Goal: Ask a question

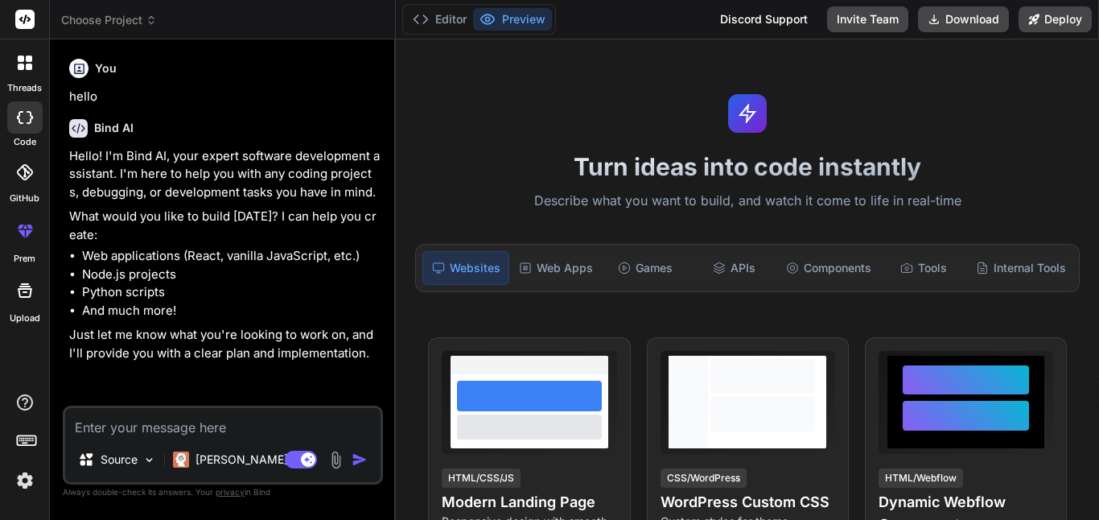
click at [240, 214] on p "What would you like to build today? I can help you create:" at bounding box center [224, 225] width 310 height 36
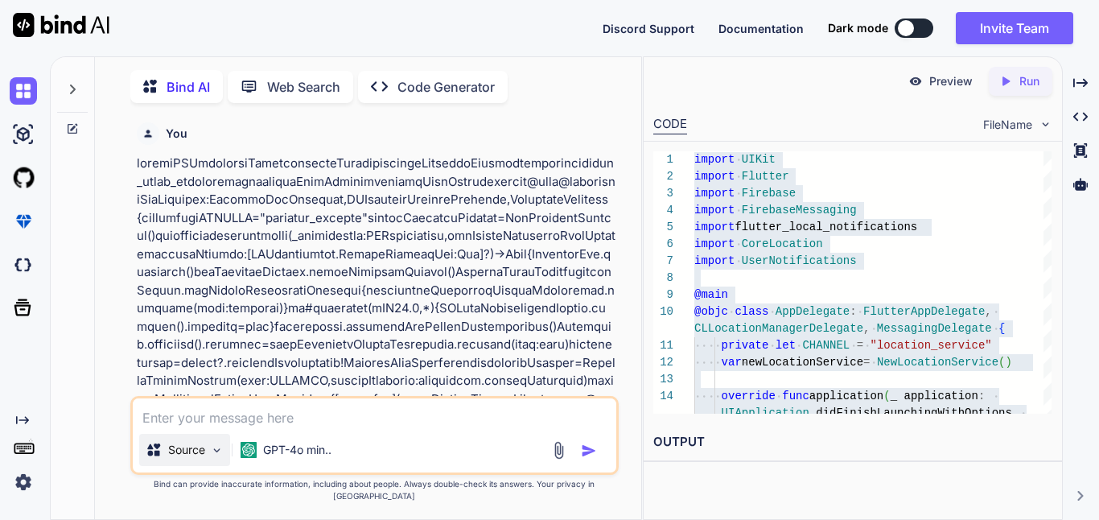
scroll to position [12633, 0]
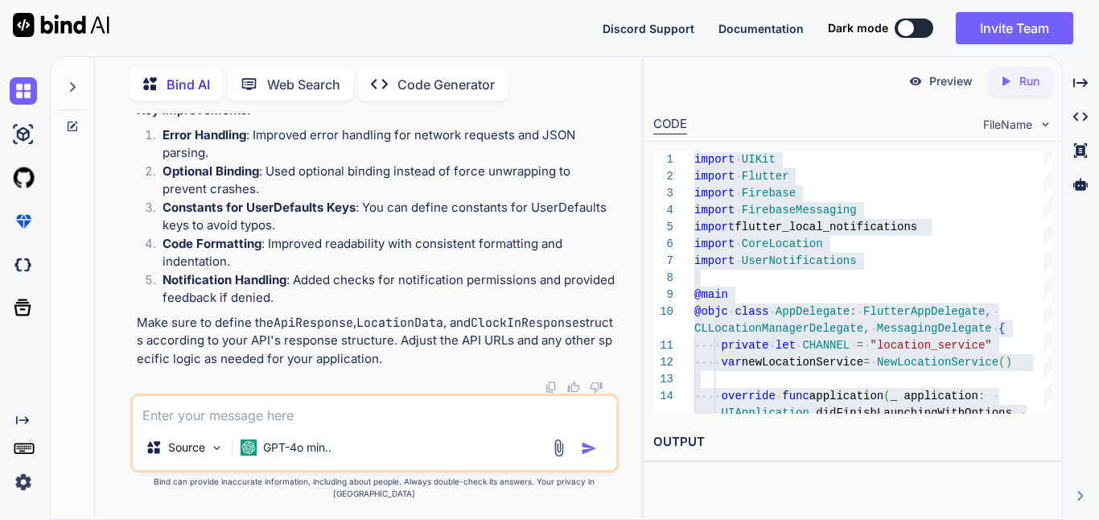
click at [175, 425] on textarea at bounding box center [374, 410] width 483 height 29
paste textarea "private func callCheckInApi(location: CLLocation, locationID: Int) { let userDe…"
type textarea "x"
type textarea "private func callCheckInApi(location: CLLocation, locationID: Int) { let userDe…"
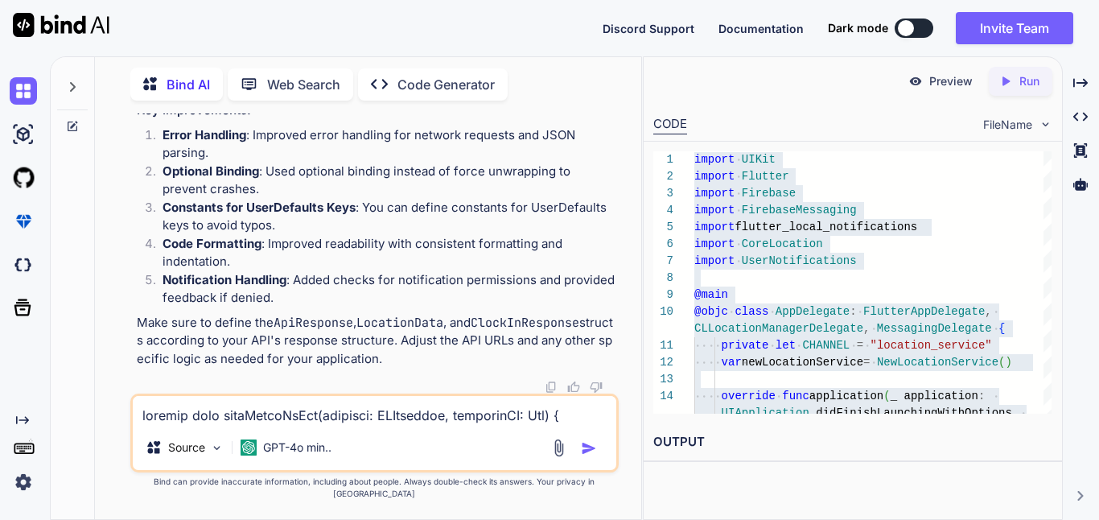
scroll to position [1140, 0]
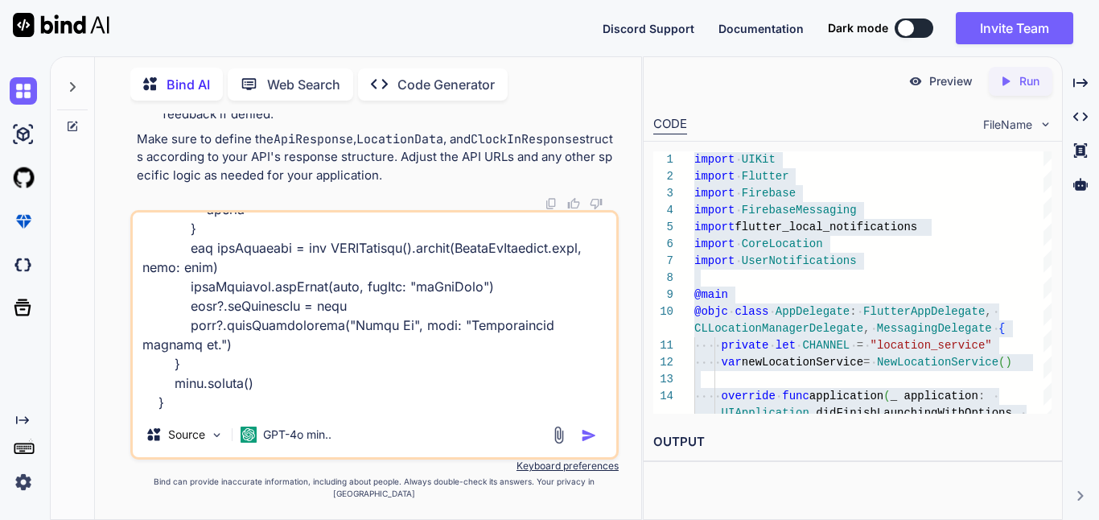
type textarea "x"
type textarea "private func callCheckInApi(location: CLLocation, locationID: Int) { let userDe…"
type textarea "x"
type textarea "private func callCheckInApi(location: CLLocation, locationID: Int) { let userDe…"
type textarea "x"
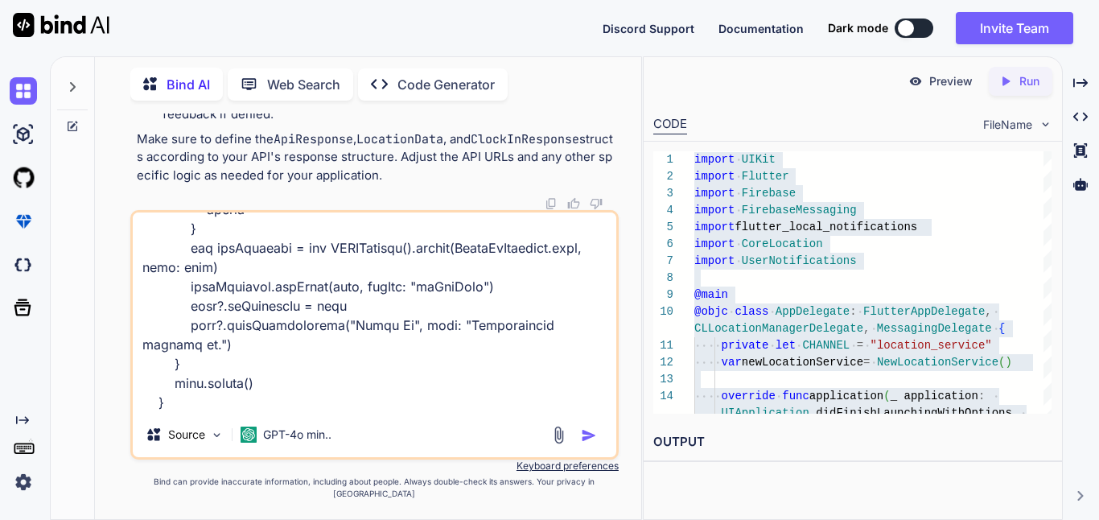
type textarea "private func callCheckInApi(location: CLLocation, locationID: Int) { let userDe…"
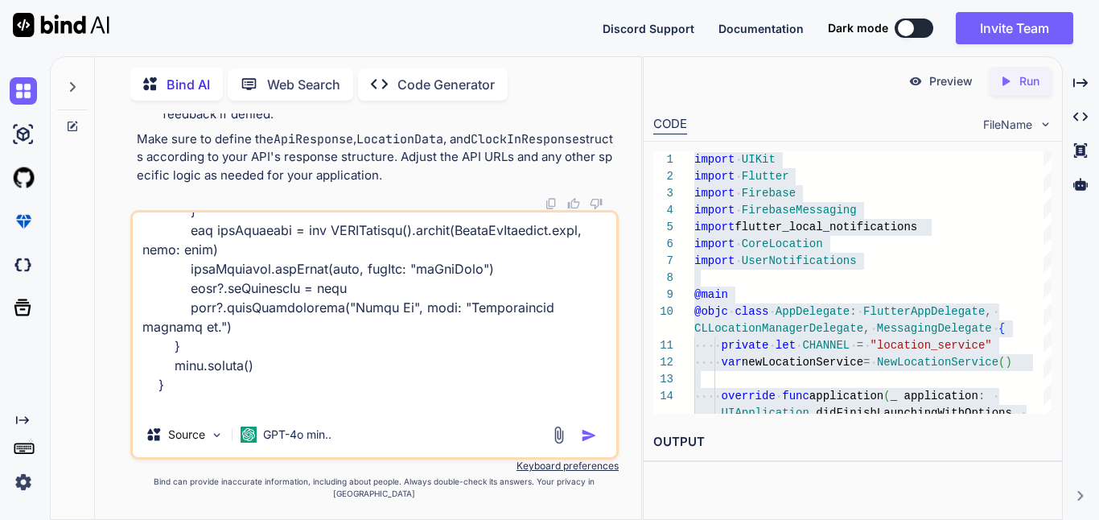
scroll to position [1179, 0]
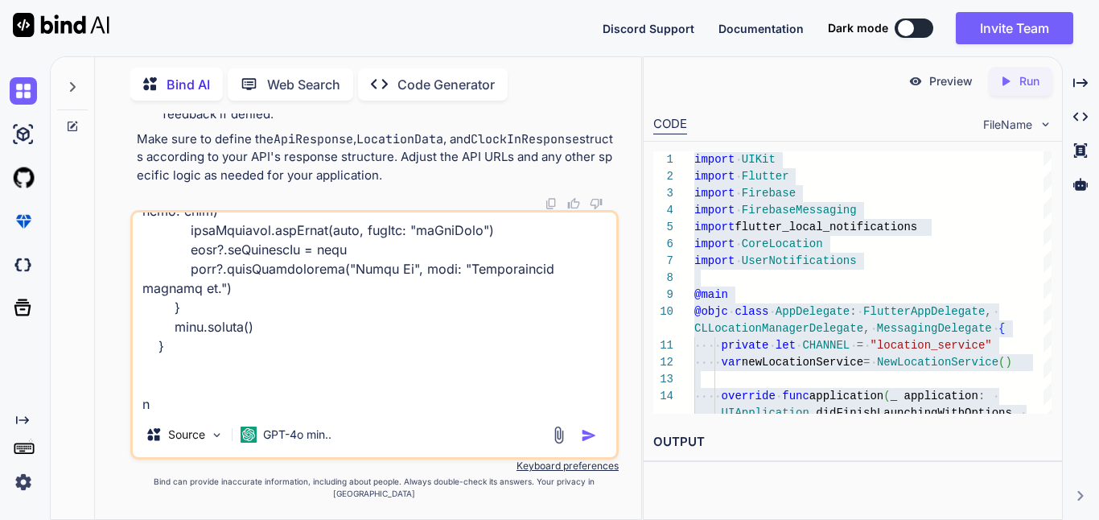
type textarea "x"
type textarea "private func callCheckInApi(location: CLLocation, locationID: Int) { let userDe…"
type textarea "x"
type textarea "private func callCheckInApi(location: CLLocation, locationID: Int) { let userDe…"
type textarea "x"
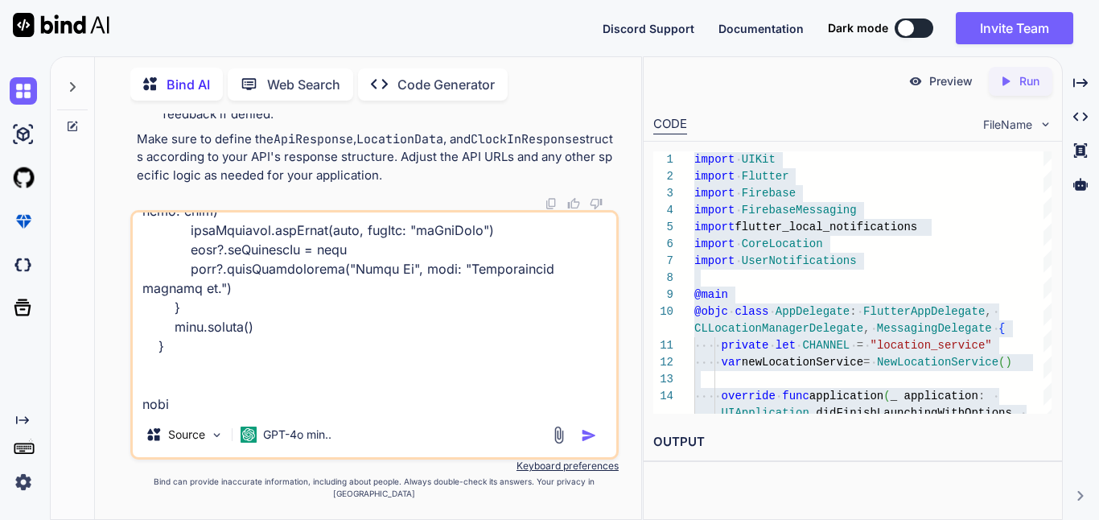
type textarea "private func callCheckInApi(location: CLLocation, locationID: Int) { let userDe…"
type textarea "x"
type textarea "private func callCheckInApi(location: CLLocation, locationID: Int) { let userDe…"
type textarea "x"
type textarea "private func callCheckInApi(location: CLLocation, locationID: Int) { let userDe…"
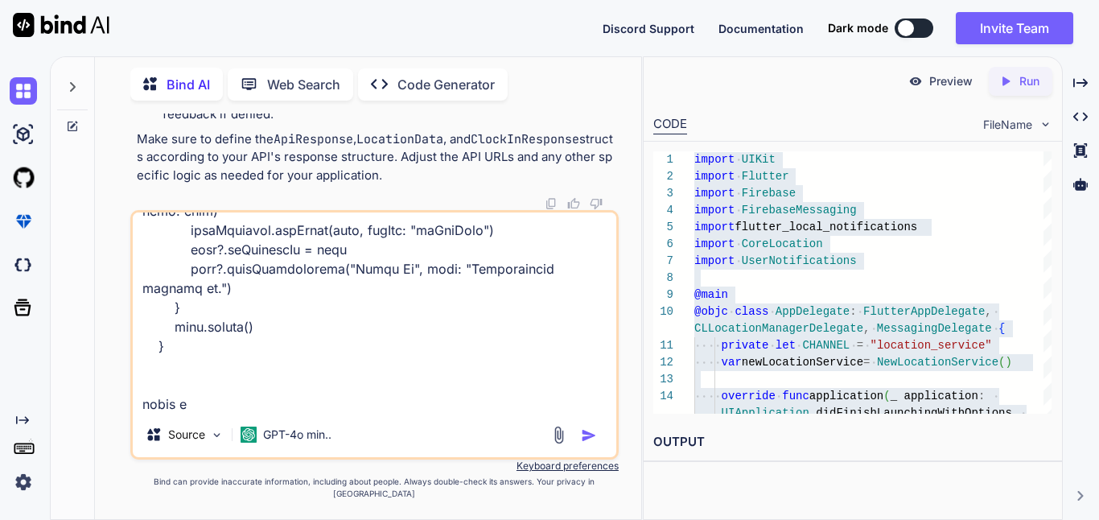
type textarea "x"
type textarea "private func callCheckInApi(location: CLLocation, locationID: Int) { let userDe…"
type textarea "x"
type textarea "private func callCheckInApi(location: CLLocation, locationID: Int) { let userDe…"
type textarea "x"
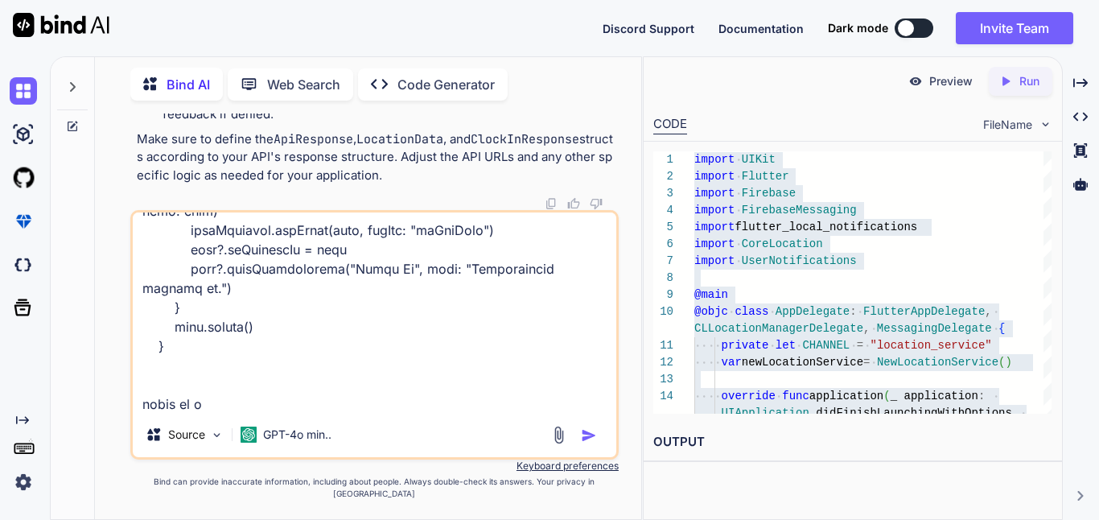
type textarea "private func callCheckInApi(location: CLLocation, locationID: Int) { let userDe…"
type textarea "x"
type textarea "private func callCheckInApi(location: CLLocation, locationID: Int) { let userDe…"
type textarea "x"
type textarea "private func callCheckInApi(location: CLLocation, locationID: Int) { let userDe…"
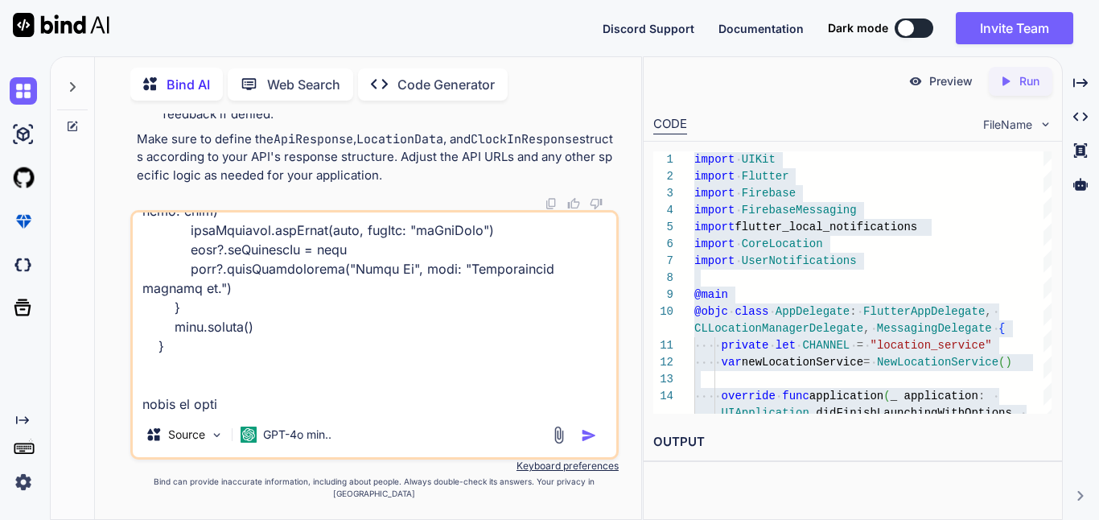
type textarea "x"
type textarea "private func callCheckInApi(location: CLLocation, locationID: Int) { let userDe…"
type textarea "x"
type textarea "private func callCheckInApi(location: CLLocation, locationID: Int) { let userDe…"
type textarea "x"
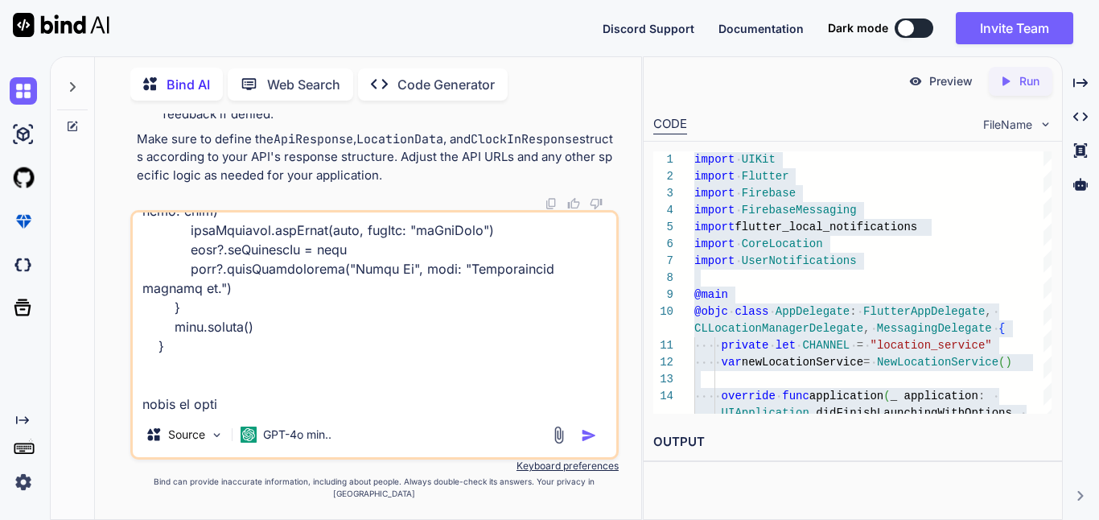
type textarea "private func callCheckInApi(location: CLLocation, locationID: Int) { let userDe…"
type textarea "x"
type textarea "private func callCheckInApi(location: CLLocation, locationID: Int) { let userDe…"
type textarea "x"
type textarea "private func callCheckInApi(location: CLLocation, locationID: Int) { let userDe…"
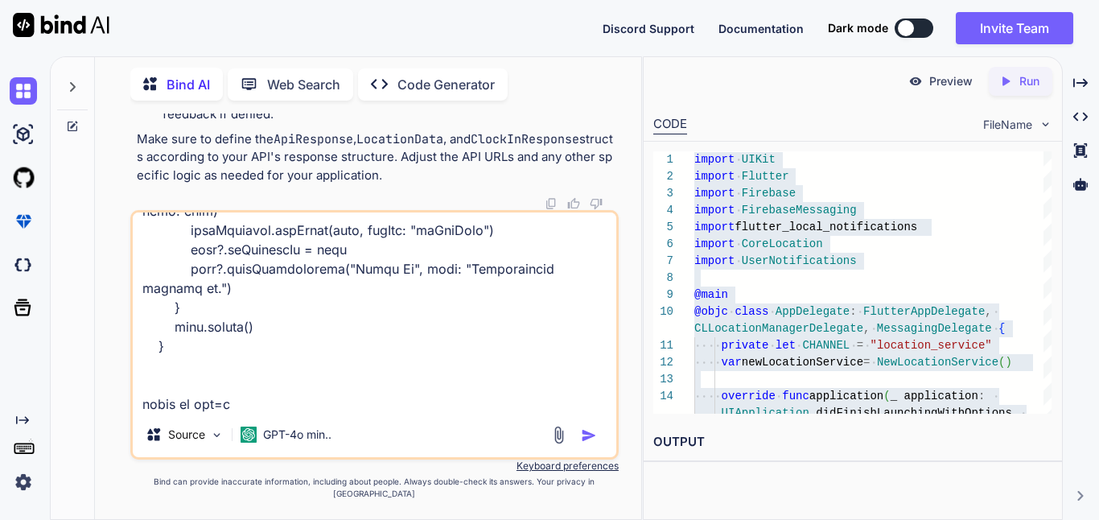
type textarea "x"
type textarea "private func callCheckInApi(location: CLLocation, locationID: Int) { let userDe…"
type textarea "x"
type textarea "private func callCheckInApi(location: CLLocation, locationID: Int) { let userDe…"
type textarea "x"
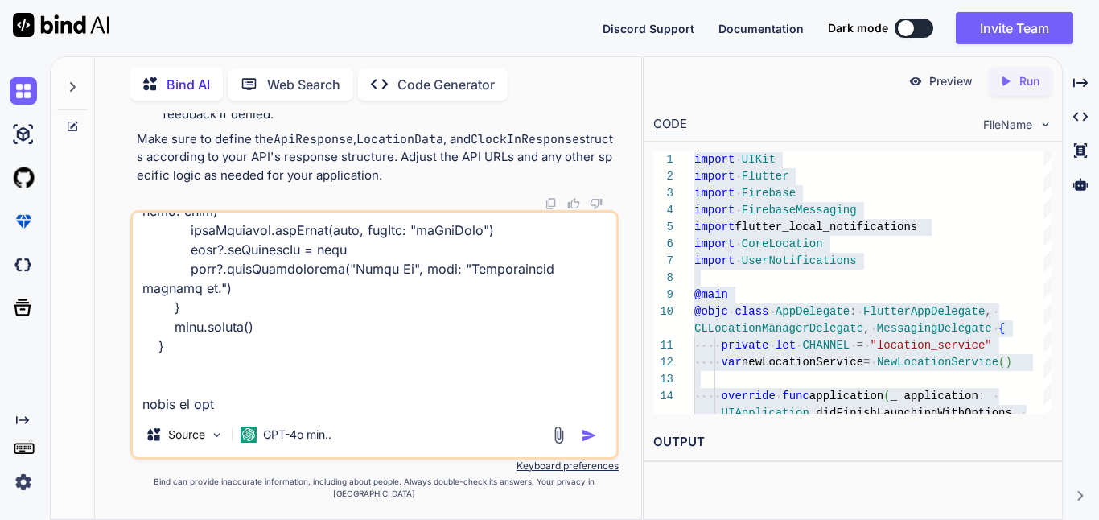
type textarea "private func callCheckInApi(location: CLLocation, locationID: Int) { let userDe…"
type textarea "x"
type textarea "private func callCheckInApi(location: CLLocation, locationID: Int) { let userDe…"
type textarea "x"
type textarea "private func callCheckInApi(location: CLLocation, locationID: Int) { let userDe…"
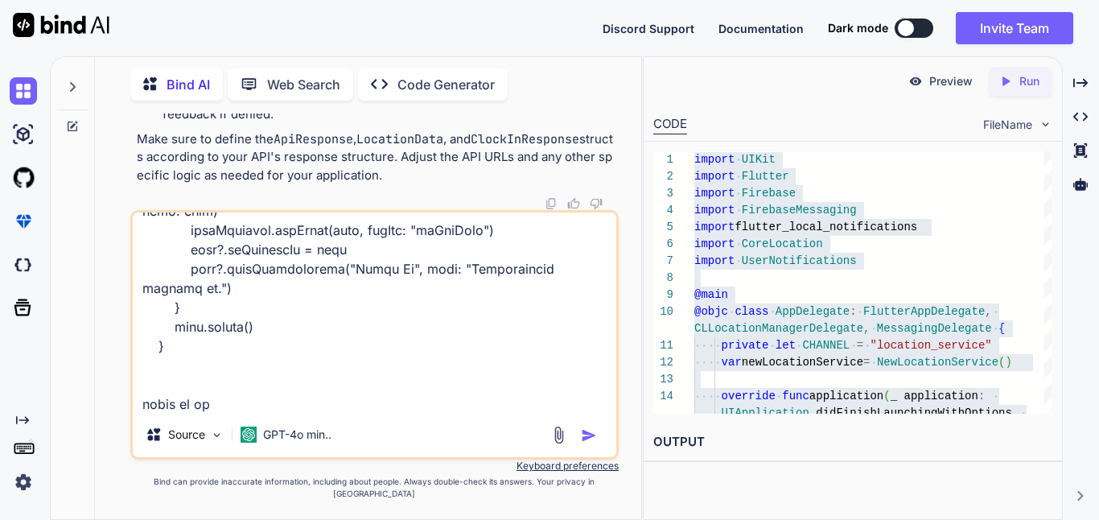
type textarea "x"
type textarea "private func callCheckInApi(location: CLLocation, locationID: Int) { let userDe…"
type textarea "x"
type textarea "private func callCheckInApi(location: CLLocation, locationID: Int) { let userDe…"
type textarea "x"
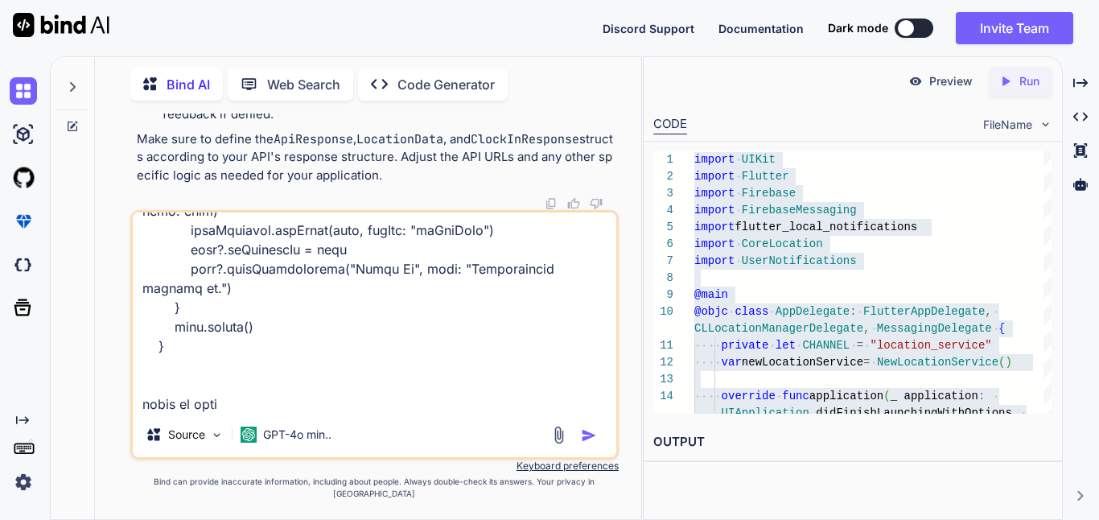
type textarea "private func callCheckInApi(location: CLLocation, locationID: Int) { let userDe…"
type textarea "x"
type textarea "private func callCheckInApi(location: CLLocation, locationID: Int) { let userDe…"
type textarea "x"
type textarea "private func callCheckInApi(location: CLLocation, locationID: Int) { let userDe…"
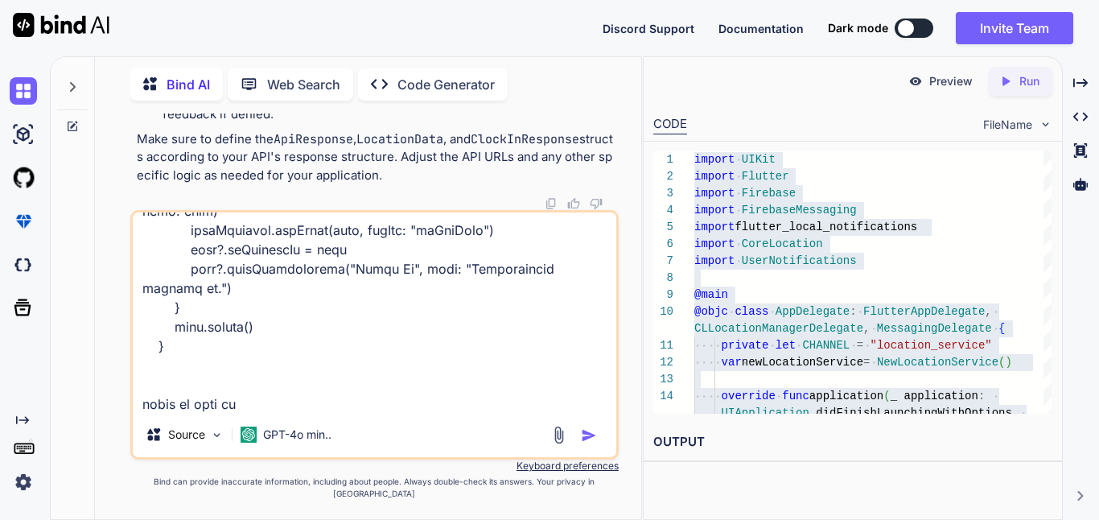
type textarea "x"
type textarea "private func callCheckInApi(location: CLLocation, locationID: Int) { let userDe…"
type textarea "x"
type textarea "private func callCheckInApi(location: CLLocation, locationID: Int) { let userDe…"
type textarea "x"
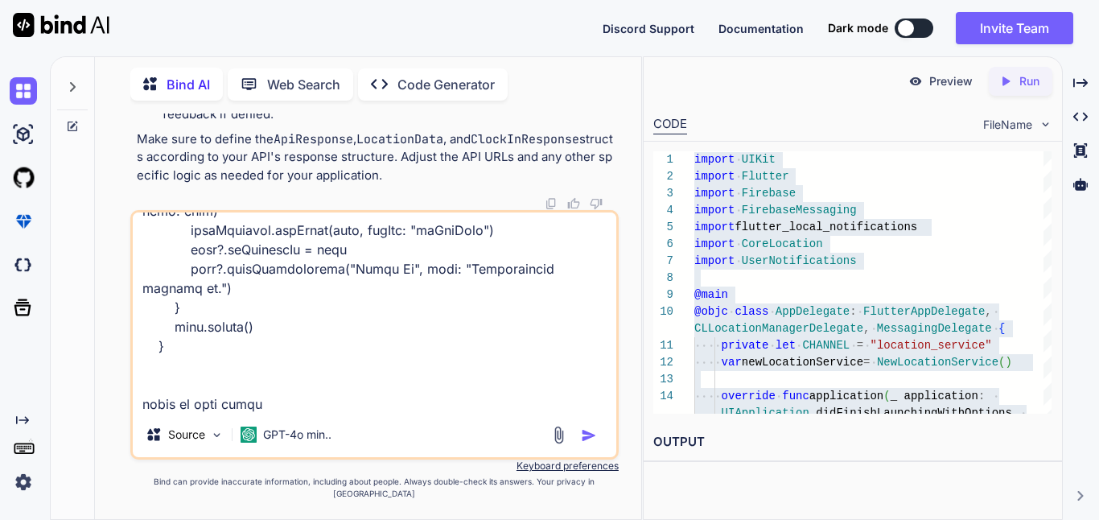
type textarea "private func callCheckInApi(location: CLLocation, locationID: Int) { let userDe…"
type textarea "x"
type textarea "private func callCheckInApi(location: CLLocation, locationID: Int) { let userDe…"
type textarea "x"
type textarea "private func callCheckInApi(location: CLLocation, locationID: Int) { let userDe…"
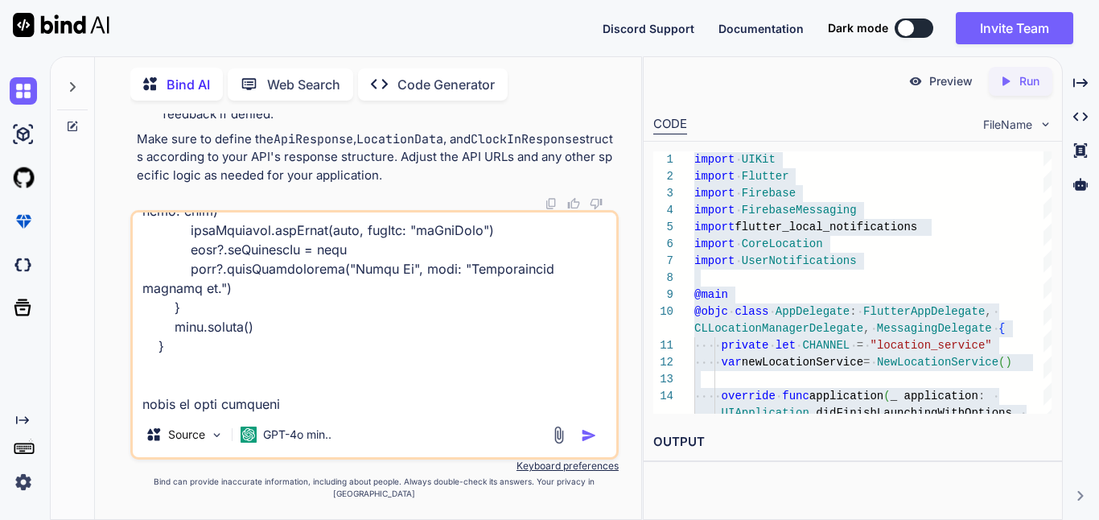
type textarea "x"
type textarea "private func callCheckInApi(location: CLLocation, locationID: Int) { let userDe…"
type textarea "x"
type textarea "private func callCheckInApi(location: CLLocation, locationID: Int) { let userDe…"
type textarea "x"
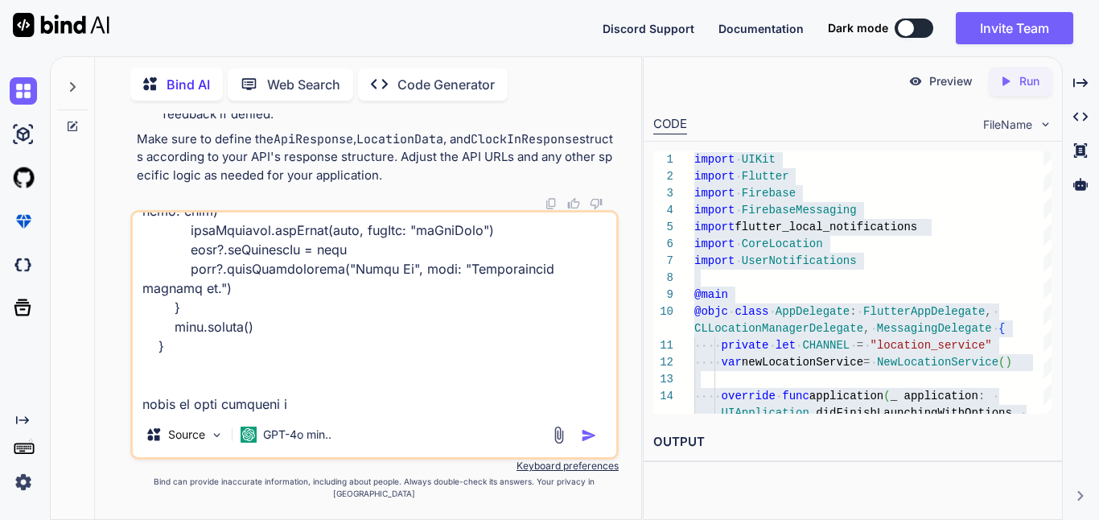
type textarea "private func callCheckInApi(location: CLLocation, locationID: Int) { let userDe…"
type textarea "x"
type textarea "private func callCheckInApi(location: CLLocation, locationID: Int) { let userDe…"
type textarea "x"
type textarea "private func callCheckInApi(location: CLLocation, locationID: Int) { let userDe…"
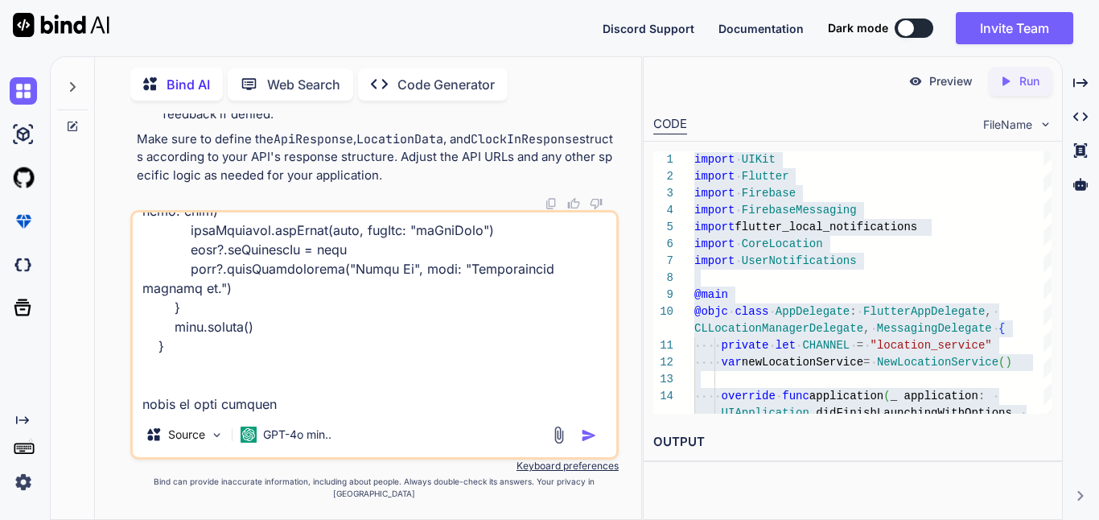
type textarea "x"
type textarea "private func callCheckInApi(location: CLLocation, locationID: Int) { let userDe…"
type textarea "x"
type textarea "private func callCheckInApi(location: CLLocation, locationID: Int) { let userDe…"
type textarea "x"
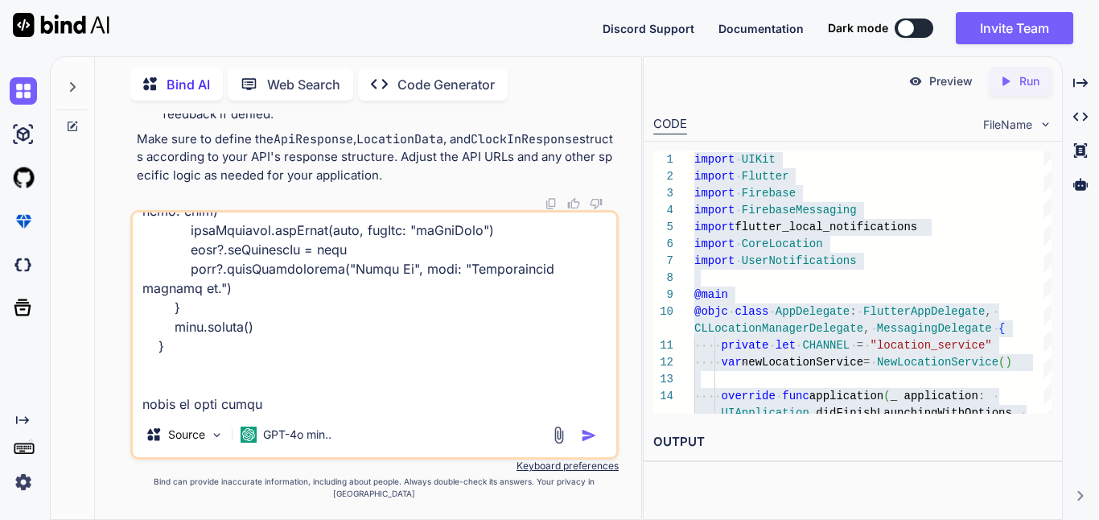
type textarea "private func callCheckInApi(location: CLLocation, locationID: Int) { let userDe…"
type textarea "x"
type textarea "private func callCheckInApi(location: CLLocation, locationID: Int) { let userDe…"
type textarea "x"
type textarea "private func callCheckInApi(location: CLLocation, locationID: Int) { let userDe…"
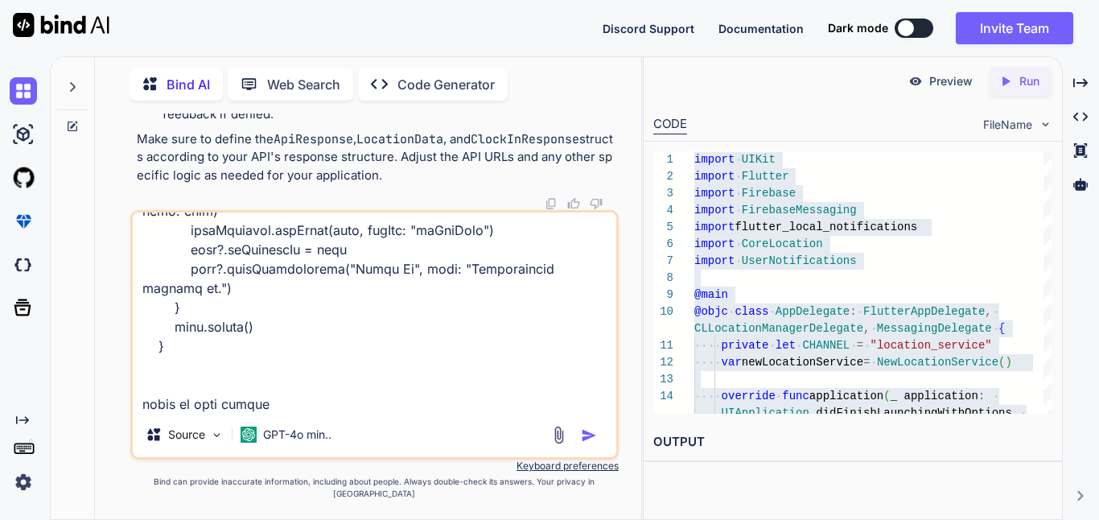
type textarea "x"
type textarea "private func callCheckInApi(location: CLLocation, locationID: Int) { let userDe…"
type textarea "x"
type textarea "private func callCheckInApi(location: CLLocation, locationID: Int) { let userDe…"
type textarea "x"
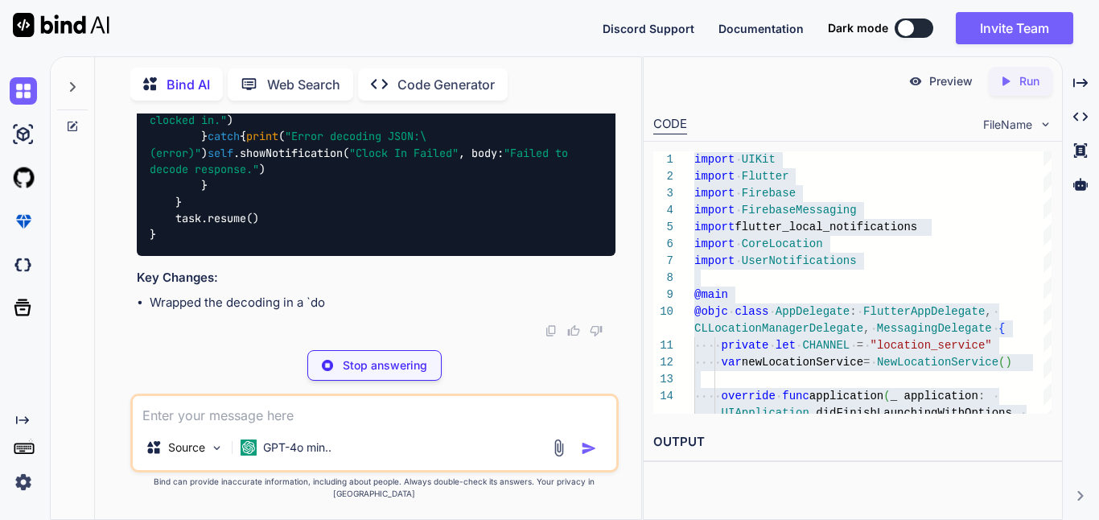
scroll to position [14788, 0]
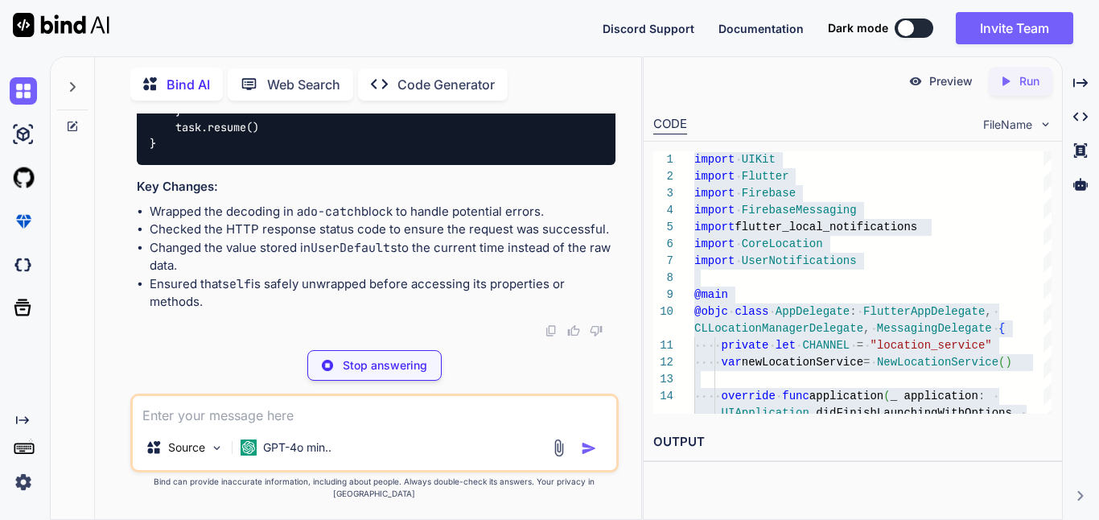
type textarea "x"
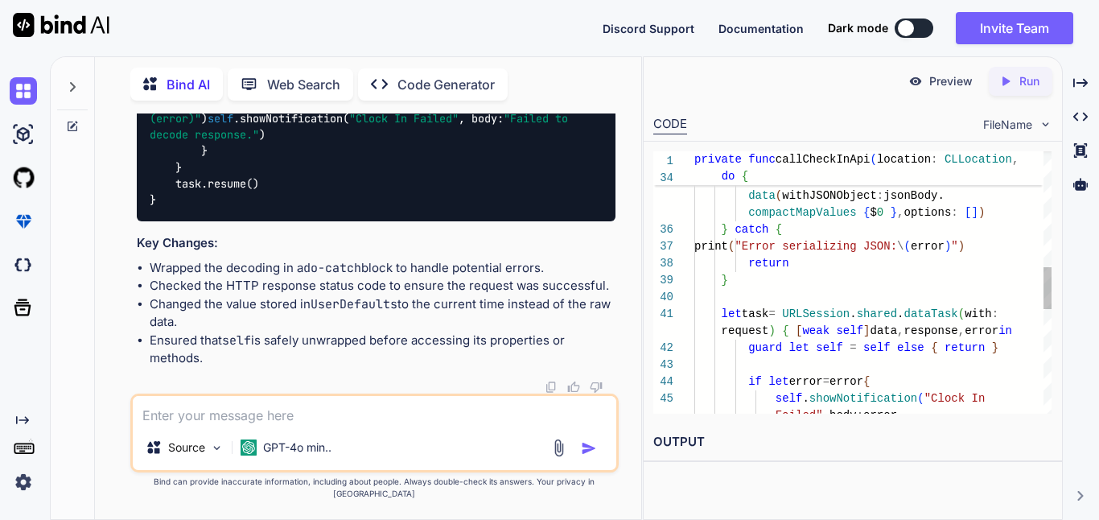
scroll to position [84, 0]
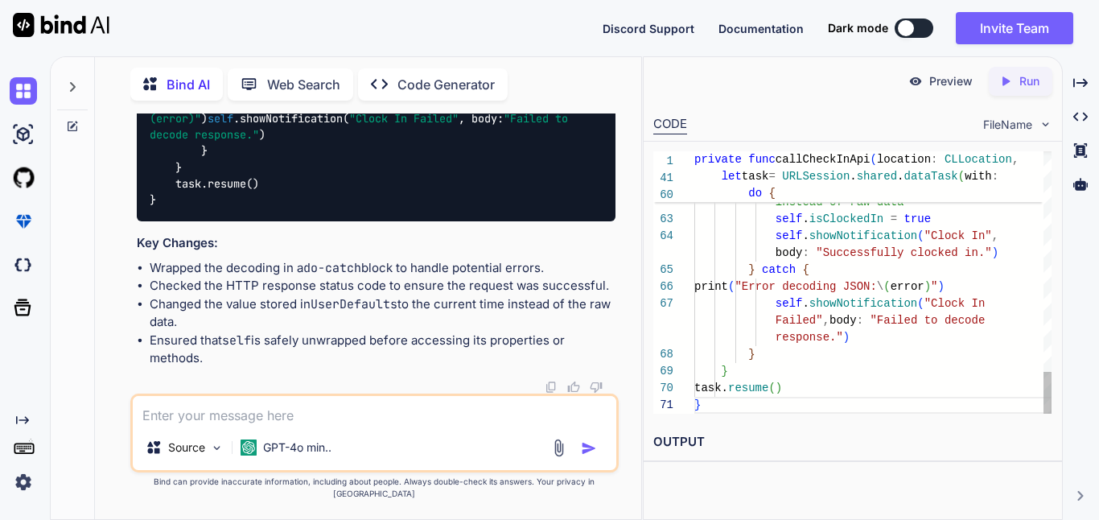
type textarea "private func callCheckInApi(location: CLLocation, locationID: Int) { let userDe…"
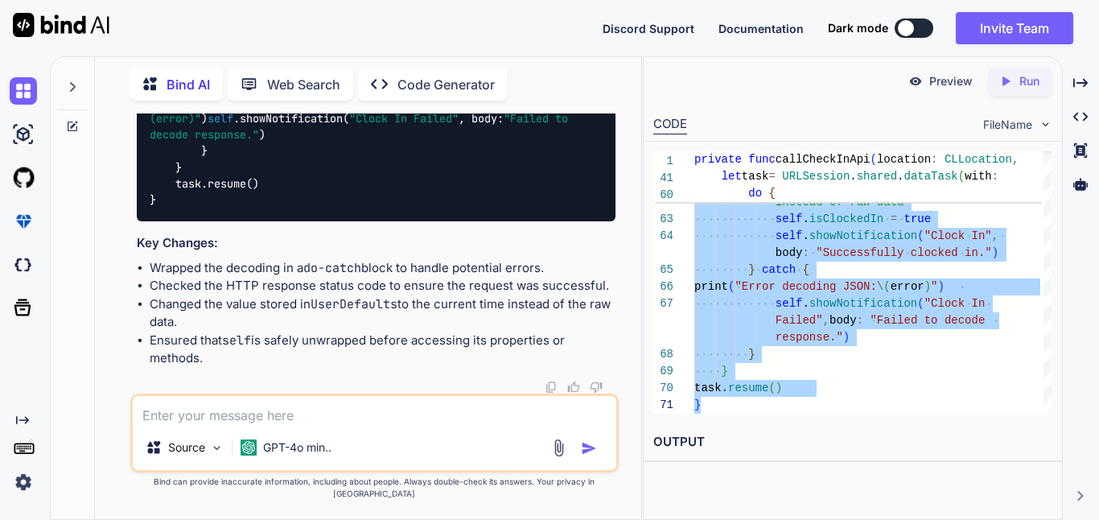
scroll to position [15269, 0]
click at [248, 425] on textarea at bounding box center [374, 410] width 483 height 29
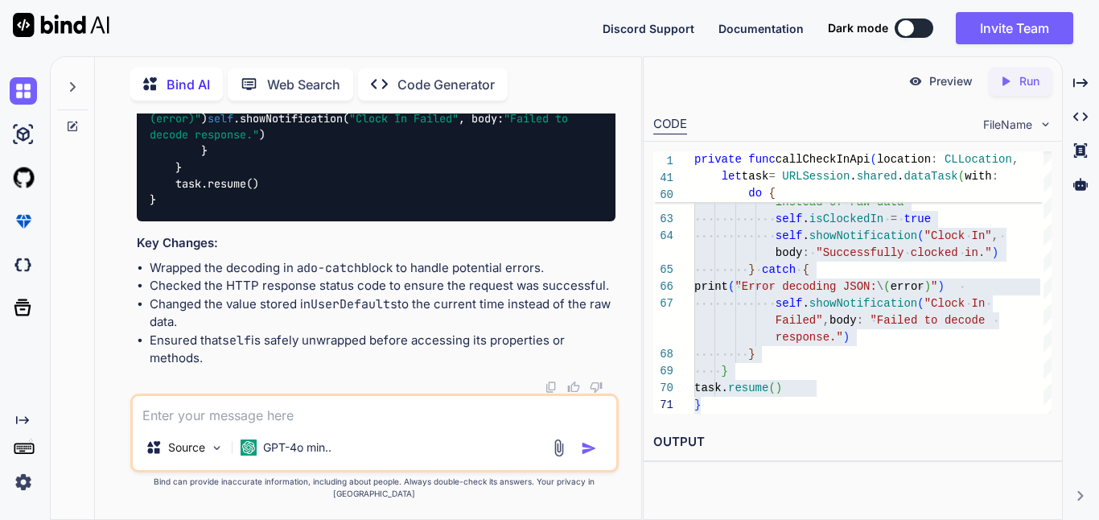
paste textarea "private func callCheckInApi(location: CLLocation, locationID: Int) { let userDe…"
type textarea "x"
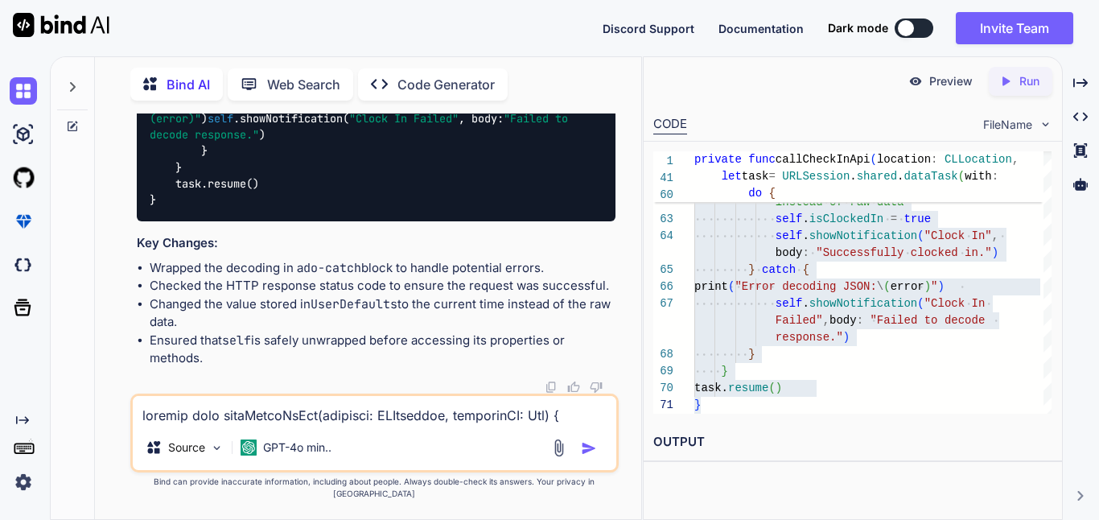
scroll to position [1468, 0]
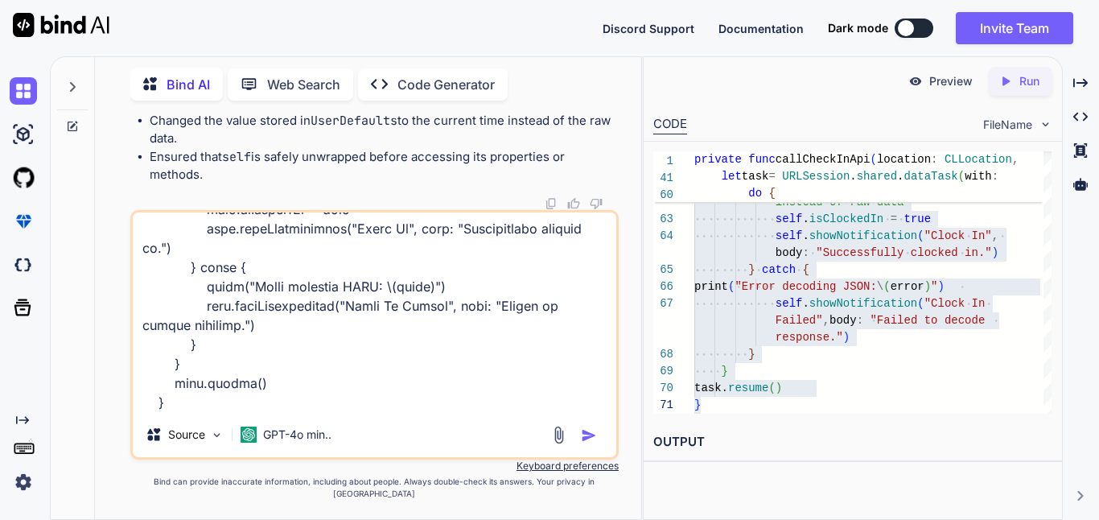
type textarea "private func callCheckInApi(location: CLLocation, locationID: Int) { let userDe…"
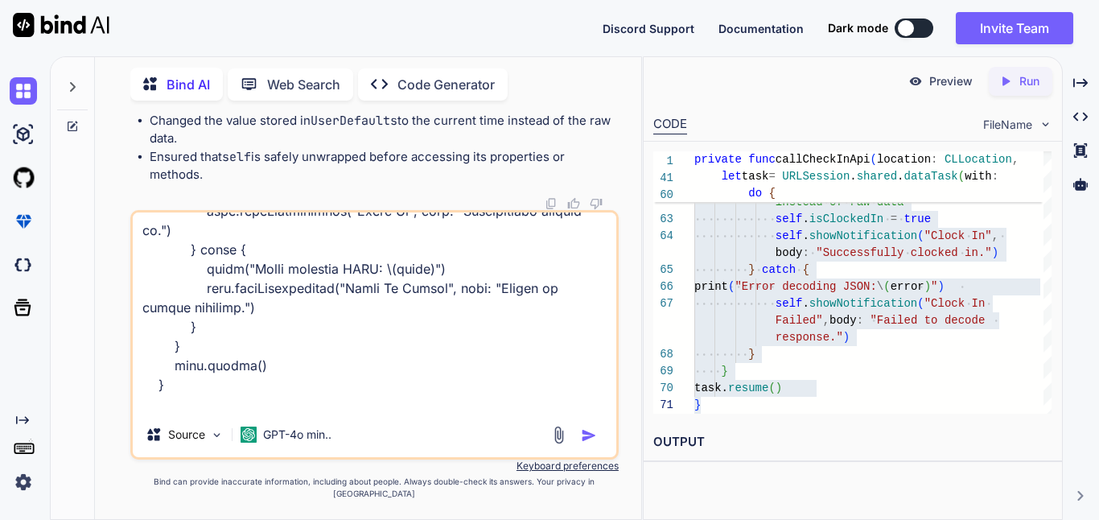
scroll to position [1488, 0]
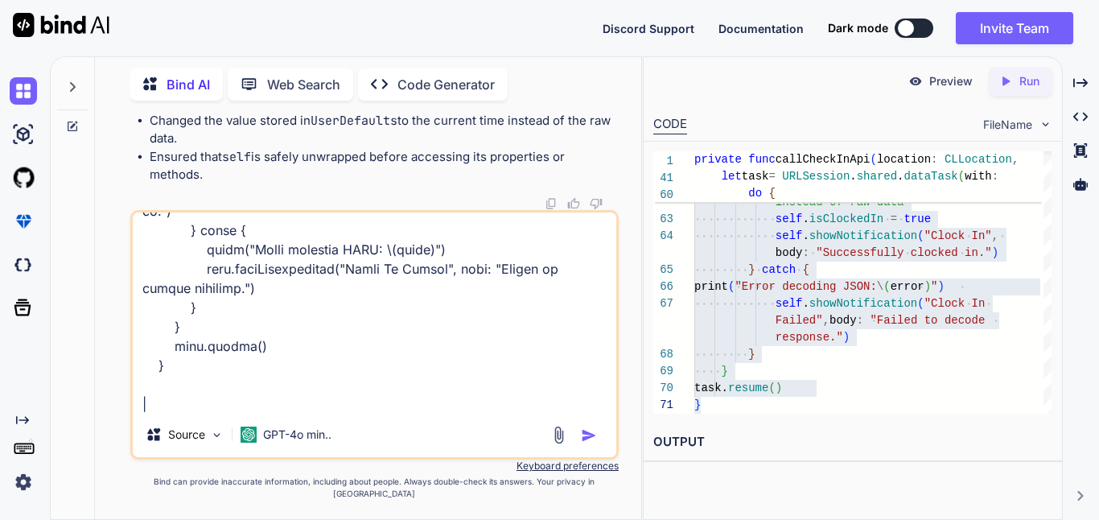
type textarea "x"
type textarea "private func callCheckInApi(location: CLLocation, locationID: Int) { let userDe…"
type textarea "x"
type textarea "private func callCheckInApi(location: CLLocation, locationID: Int) { let userDe…"
type textarea "x"
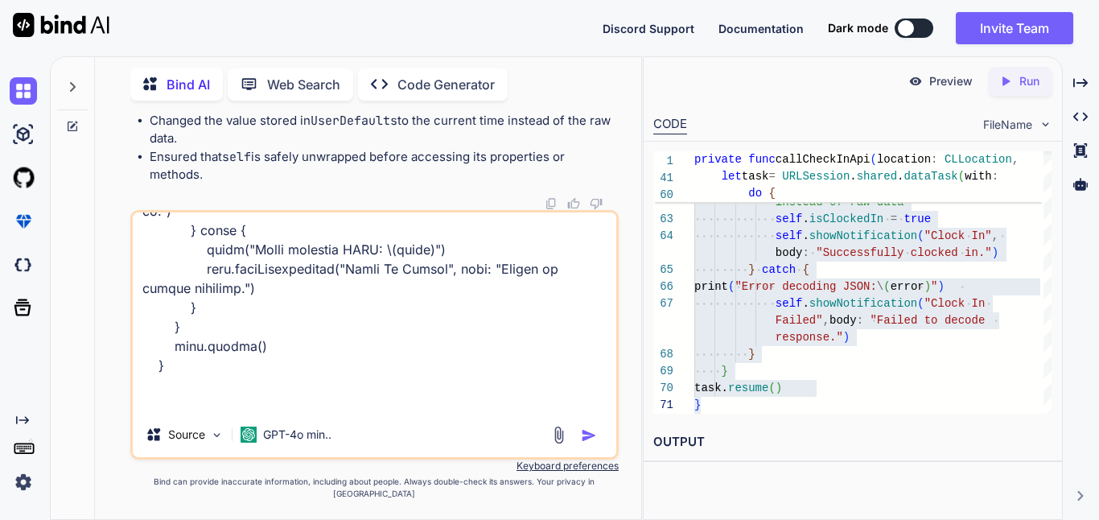
type textarea "private func callCheckInApi(location: CLLocation, locationID: Int) { let userDe…"
type textarea "x"
type textarea "private func callCheckInApi(location: CLLocation, locationID: Int) { let userDe…"
type textarea "x"
type textarea "private func callCheckInApi(location: CLLocation, locationID: Int) { let userDe…"
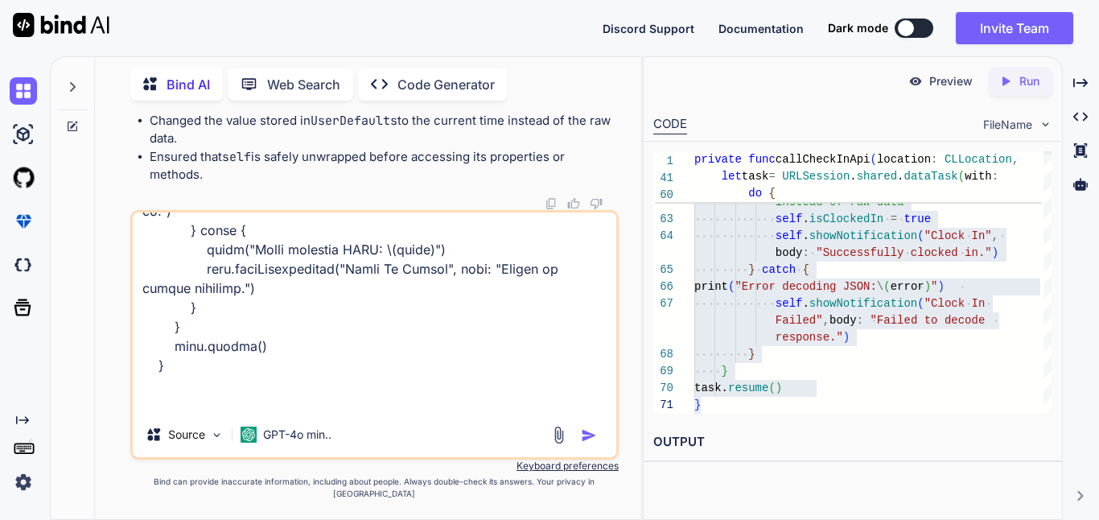
type textarea "x"
type textarea "private func callCheckInApi(location: CLLocation, locationID: Int) { let userDe…"
type textarea "x"
type textarea "private func callCheckInApi(location: CLLocation, locationID: Int) { let userDe…"
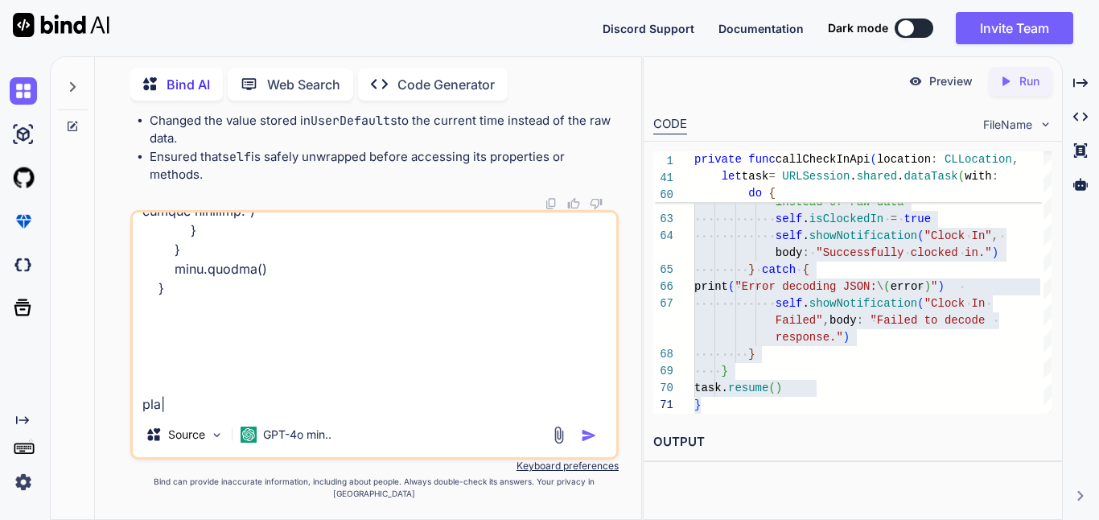
type textarea "x"
type textarea "private func callCheckInApi(location: CLLocation, locationID: Int) { let userDe…"
type textarea "x"
type textarea "private func callCheckInApi(location: CLLocation, locationID: Int) { let userDe…"
type textarea "x"
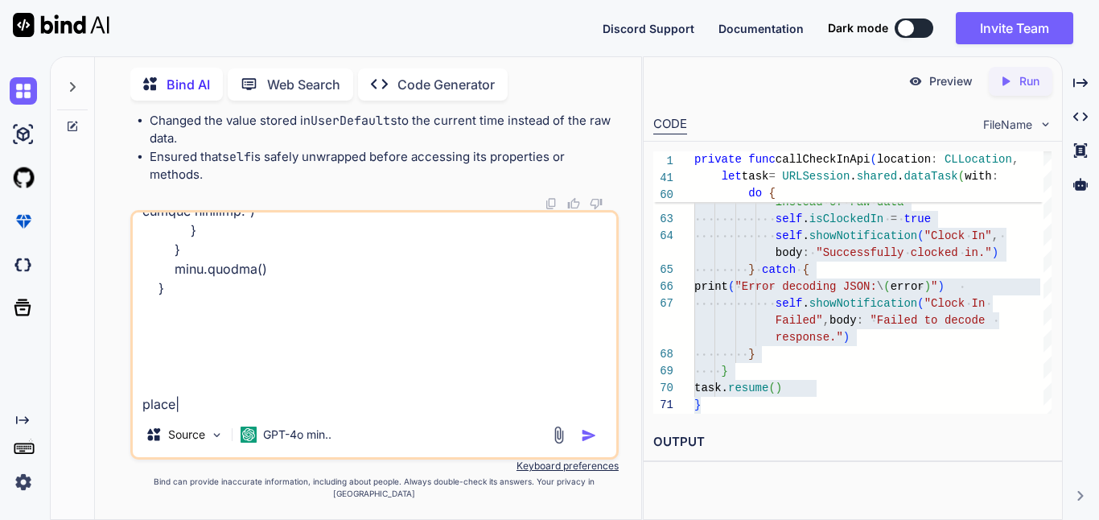
type textarea "private func callCheckInApi(location: CLLocation, locationID: Int) { let userDe…"
type textarea "x"
type textarea "private func callCheckInApi(location: CLLocation, locationID: Int) { let userDe…"
type textarea "x"
type textarea "private func callCheckInApi(location: CLLocation, locationID: Int) { let userDe…"
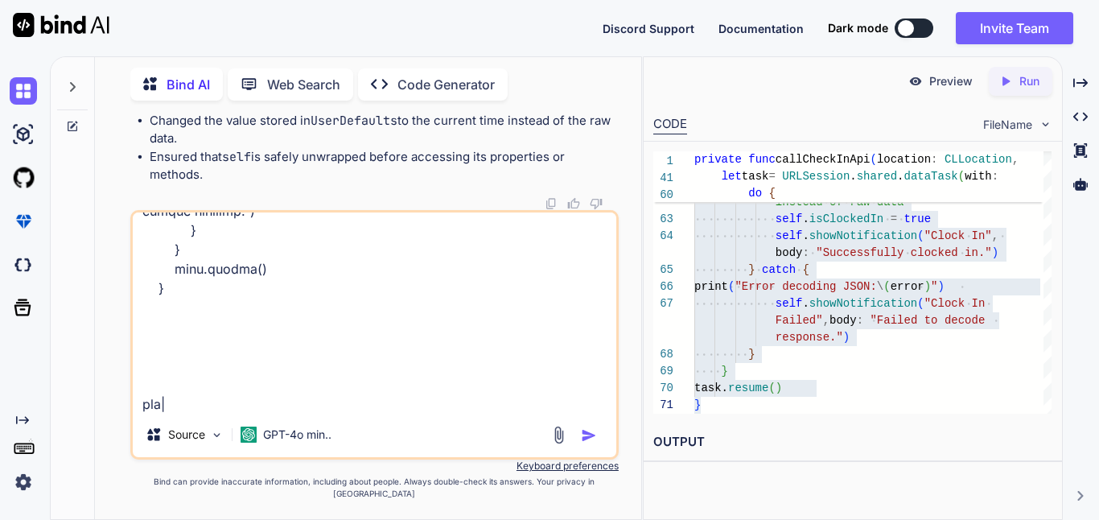
type textarea "x"
type textarea "private func callCheckInApi(location: CLLocation, locationID: Int) { let userDe…"
type textarea "x"
type textarea "private func callCheckInApi(location: CLLocation, locationID: Int) { let userDe…"
type textarea "x"
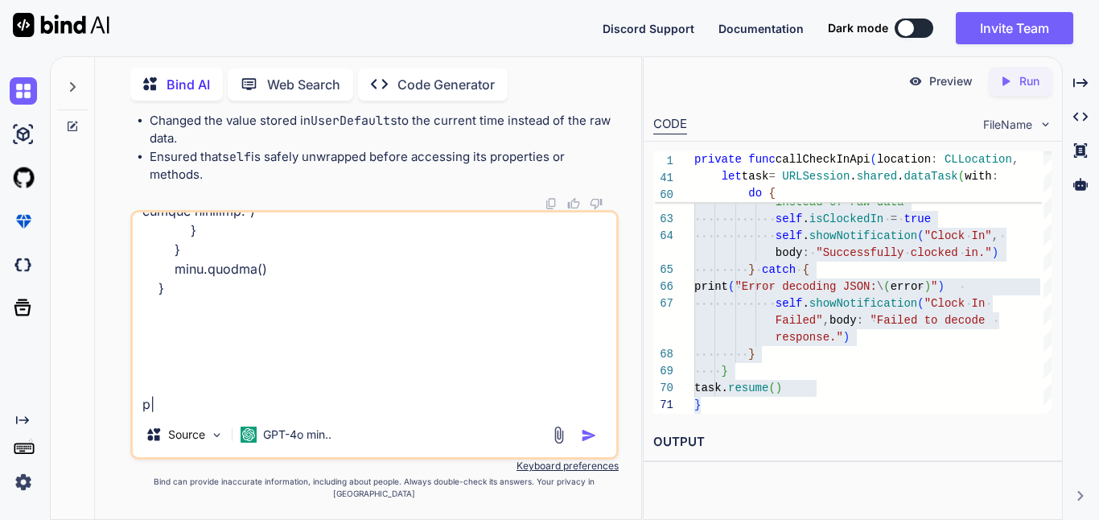
type textarea "private func callCheckInApi(location: CLLocation, locationID: Int) { let userDe…"
type textarea "x"
type textarea "private func callCheckInApi(location: CLLocation, locationID: Int) { let userDe…"
type textarea "x"
type textarea "private func callCheckInApi(location: CLLocation, locationID: Int) { let userDe…"
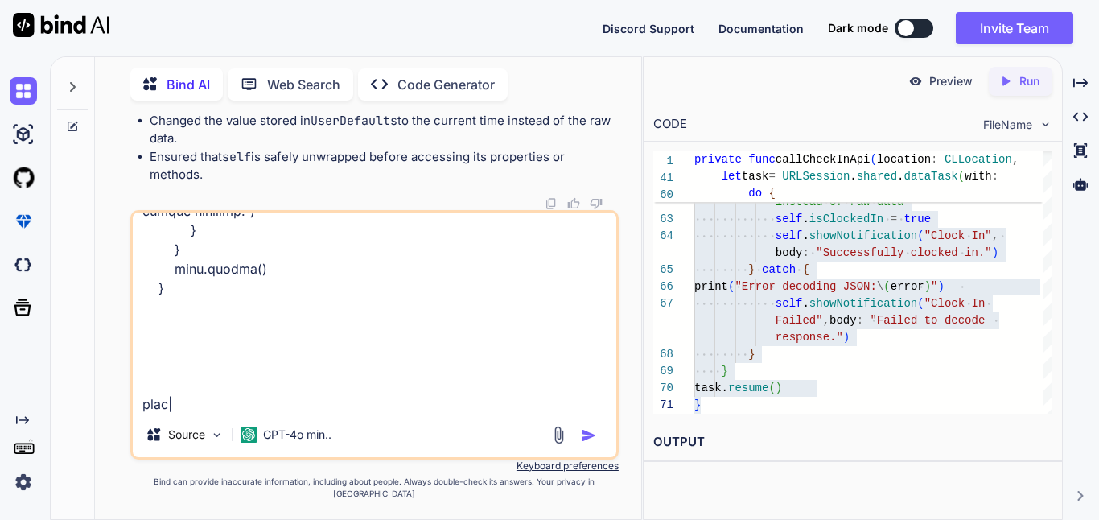
type textarea "x"
type textarea "private func callCheckInApi(location: CLLocation, locationID: Int) { let userDe…"
type textarea "x"
type textarea "private func callCheckInApi(location: CLLocation, locationID: Int) { let userDe…"
type textarea "x"
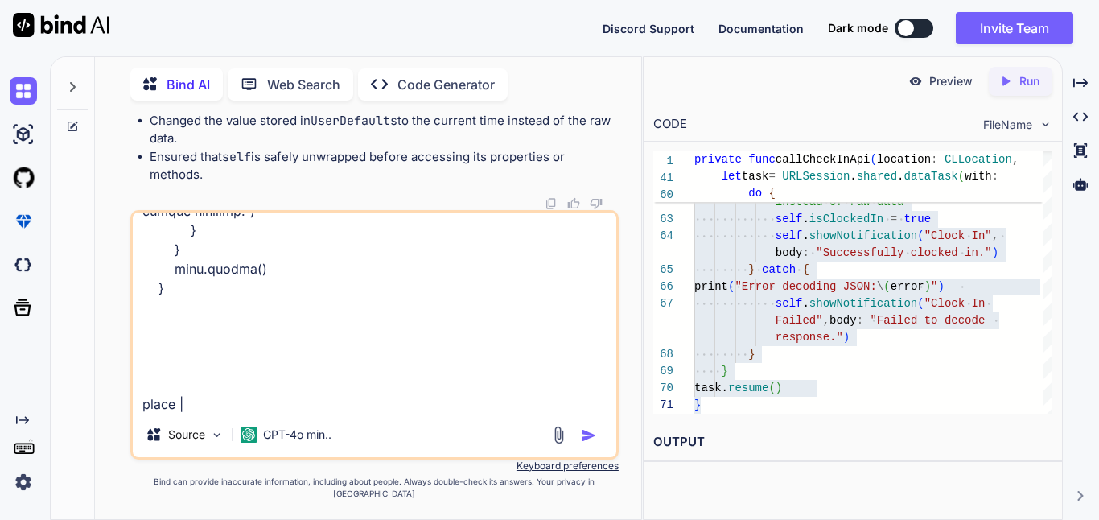
type textarea "private func callCheckInApi(location: CLLocation, locationID: Int) { let userDe…"
type textarea "x"
type textarea "private func callCheckInApi(location: CLLocation, locationID: Int) { let userDe…"
type textarea "x"
type textarea "private func callCheckInApi(location: CLLocation, locationID: Int) { let userDe…"
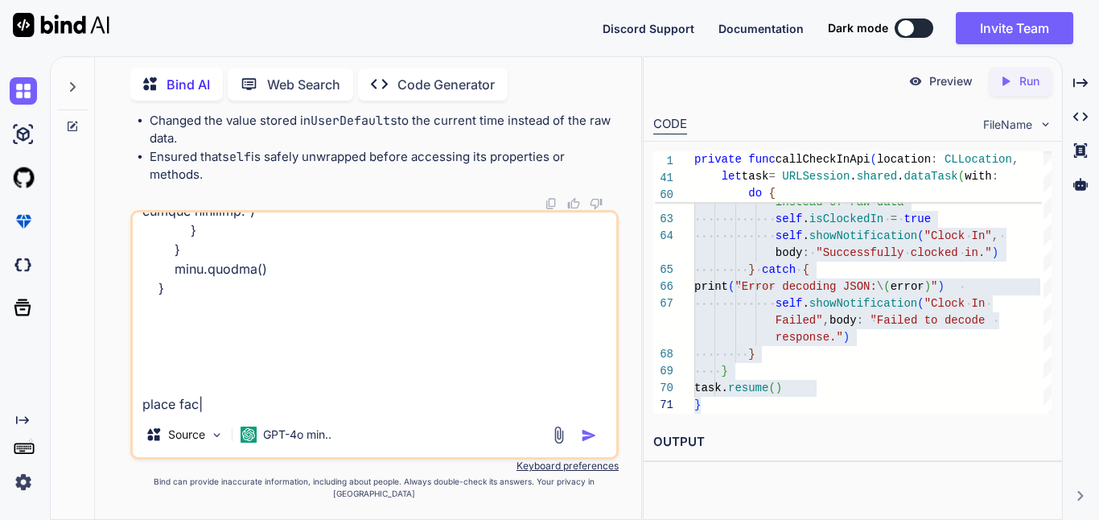
type textarea "x"
type textarea "private func callCheckInApi(location: CLLocation, locationID: Int) { let userDe…"
type textarea "x"
type textarea "private func callCheckInApi(location: CLLocation, locationID: Int) { let userDe…"
type textarea "x"
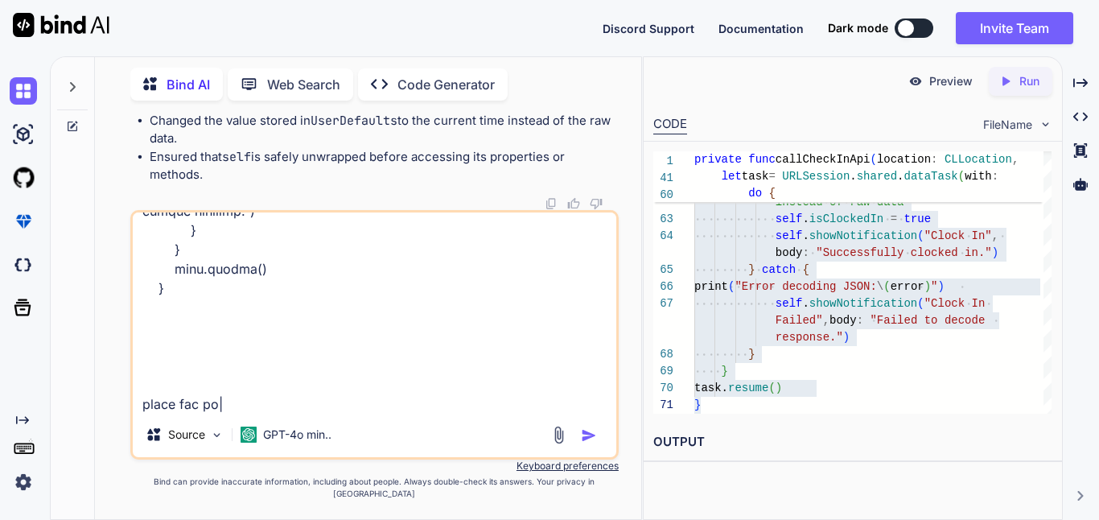
type textarea "private func callCheckInApi(location: CLLocation, locationID: Int) { let userDe…"
type textarea "x"
type textarea "private func callCheckInApi(location: CLLocation, locationID: Int) { let userDe…"
type textarea "x"
type textarea "private func callCheckInApi(location: CLLocation, locationID: Int) { let userDe…"
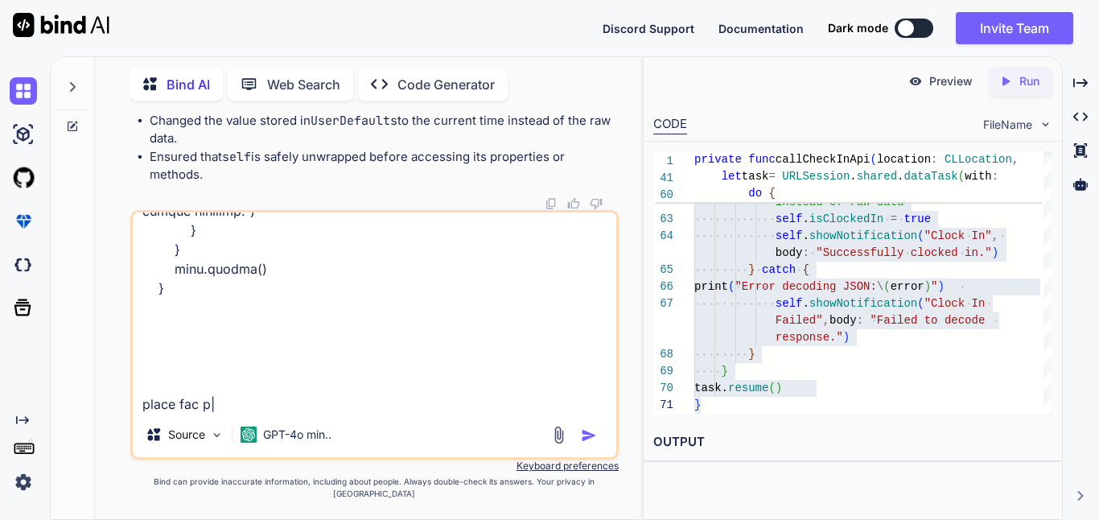
type textarea "x"
type textarea "private func callCheckInApi(location: CLLocation, locationID: Int) { let userDe…"
type textarea "x"
type textarea "private func callCheckInApi(location: CLLocation, locationID: Int) { let userDe…"
type textarea "x"
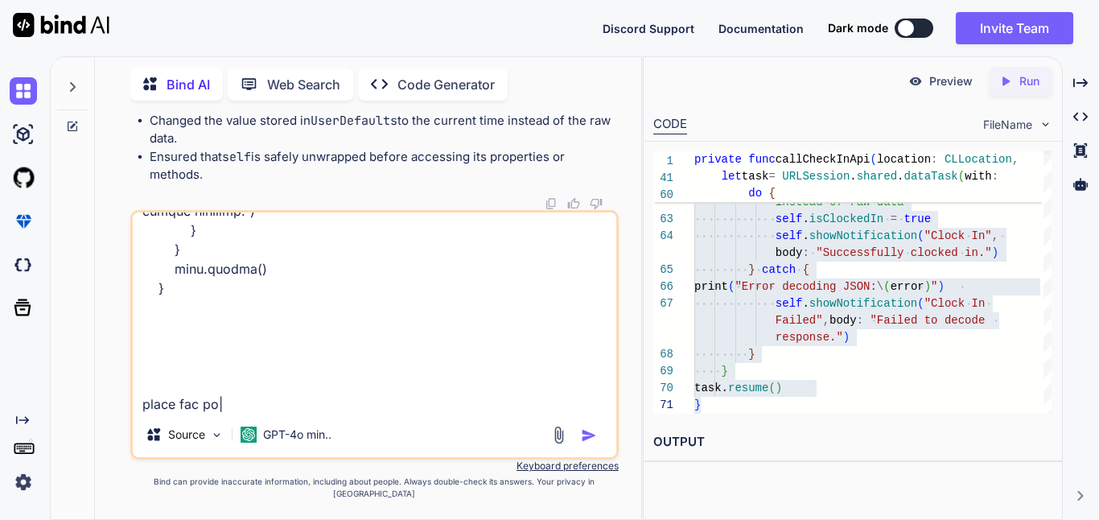
type textarea "private func callCheckInApi(location: CLLocation, locationID: Int) { let userDe…"
type textarea "x"
type textarea "private func callCheckInApi(location: CLLocation, locationID: Int) { let userDe…"
type textarea "x"
type textarea "private func callCheckInApi(location: CLLocation, locationID: Int) { let userDe…"
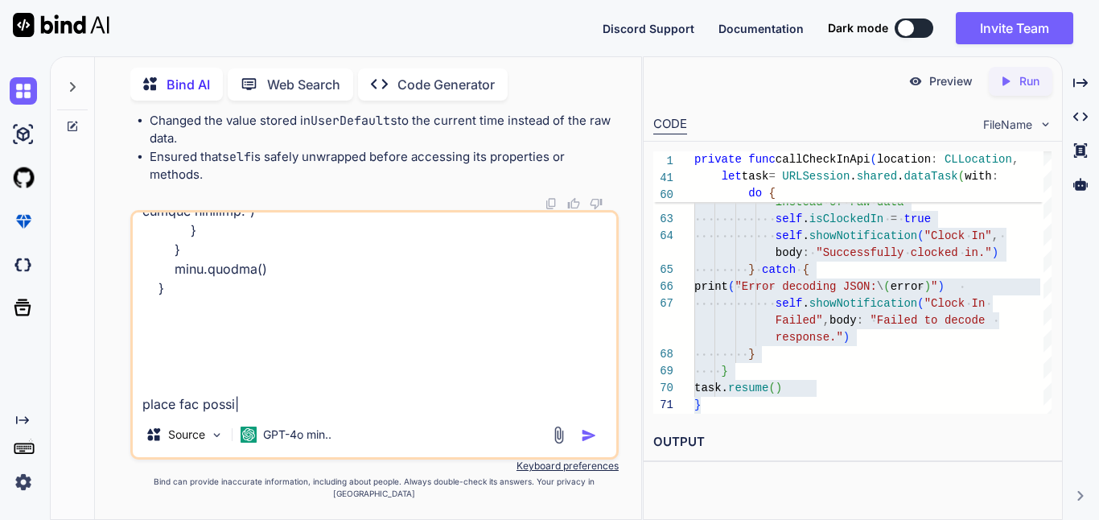
type textarea "x"
type textarea "private func callCheckInApi(location: CLLocation, locationID: Int) { let userDe…"
type textarea "x"
type textarea "private func callCheckInApi(location: CLLocation, locationID: Int) { let userDe…"
type textarea "x"
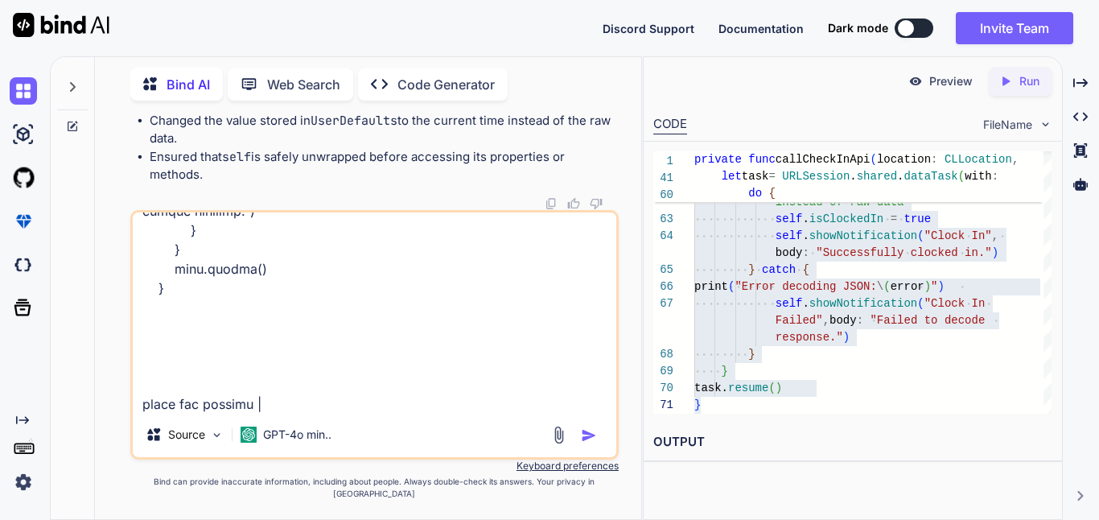
type textarea "private func callCheckInApi(location: CLLocation, locationID: Int) { let userDe…"
type textarea "x"
type textarea "private func callCheckInApi(location: CLLocation, locationID: Int) { let userDe…"
type textarea "x"
type textarea "private func callCheckInApi(location: CLLocation, locationID: Int) { let userDe…"
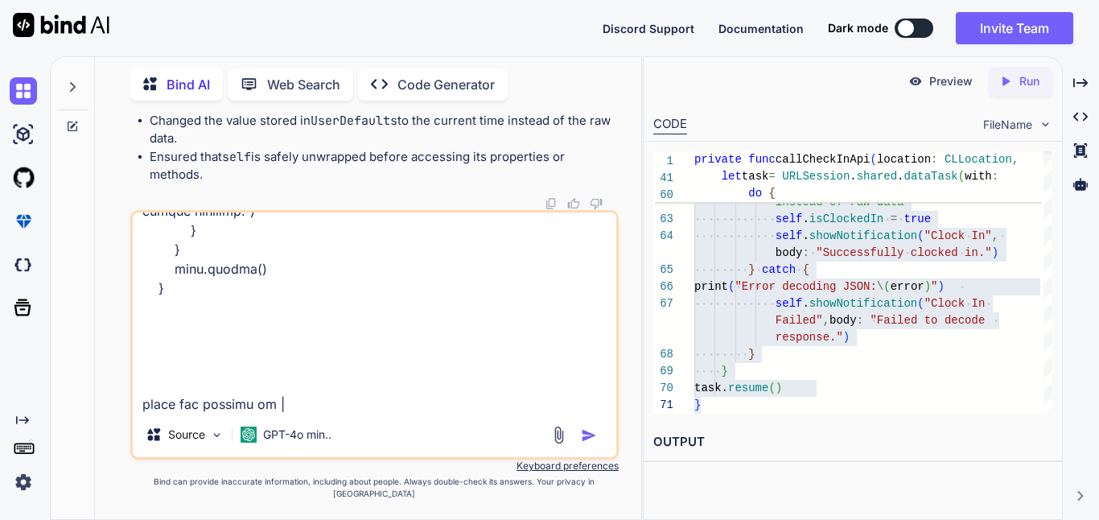
type textarea "x"
type textarea "private func callCheckInApi(location: CLLocation, locationID: Int) { let userDe…"
type textarea "x"
type textarea "private func callCheckInApi(location: CLLocation, locationID: Int) { let userDe…"
type textarea "x"
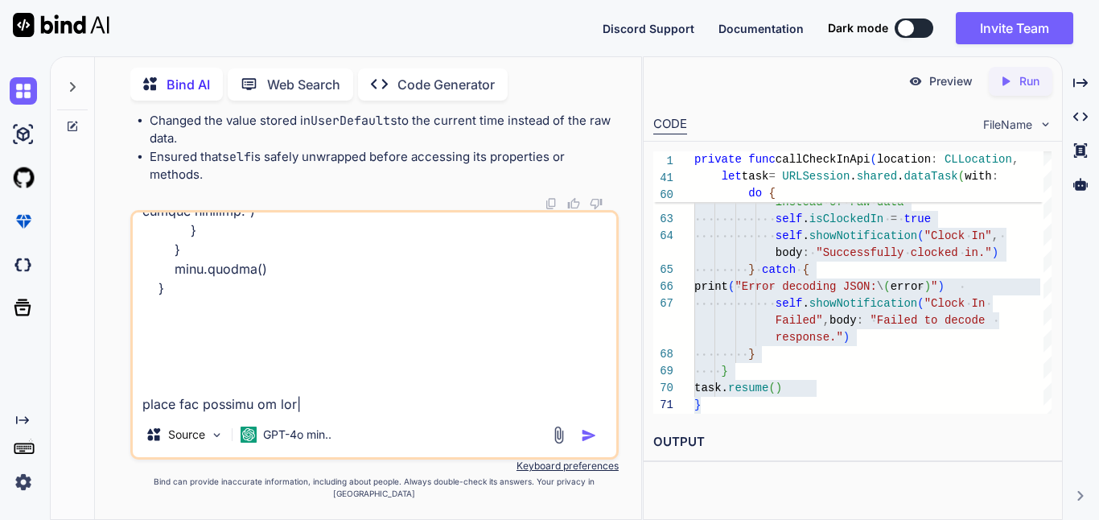
type textarea "private func callCheckInApi(location: CLLocation, locationID: Int) { let userDe…"
type textarea "x"
type textarea "private func callCheckInApi(location: CLLocation, locationID: Int) { let userDe…"
type textarea "x"
type textarea "private func callCheckInApi(location: CLLocation, locationID: Int) { let userDe…"
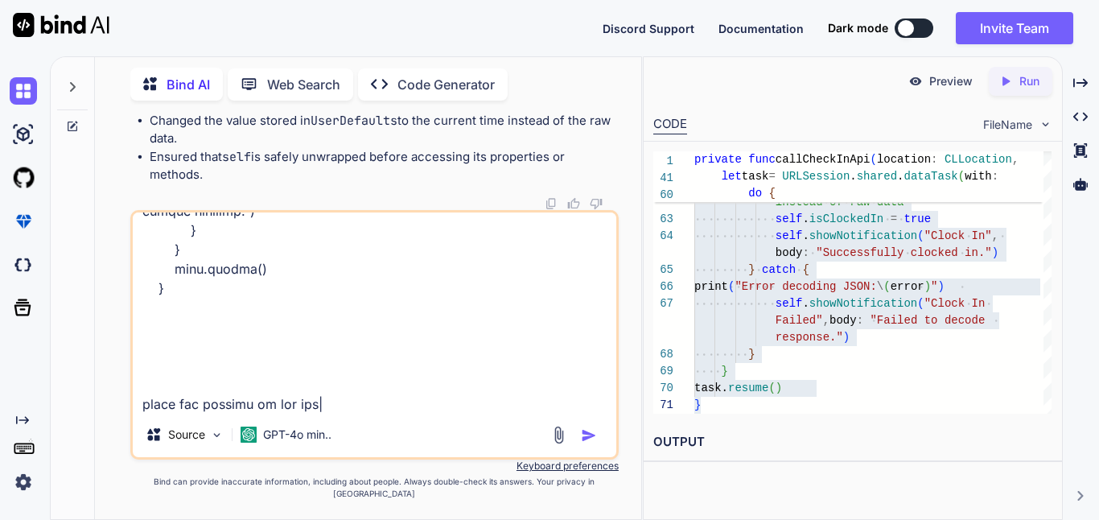
type textarea "x"
type textarea "private func callCheckInApi(location: CLLocation, locationID: Int) { let userDe…"
type textarea "x"
type textarea "private func callCheckInApi(location: CLLocation, locationID: Int) { let userDe…"
type textarea "x"
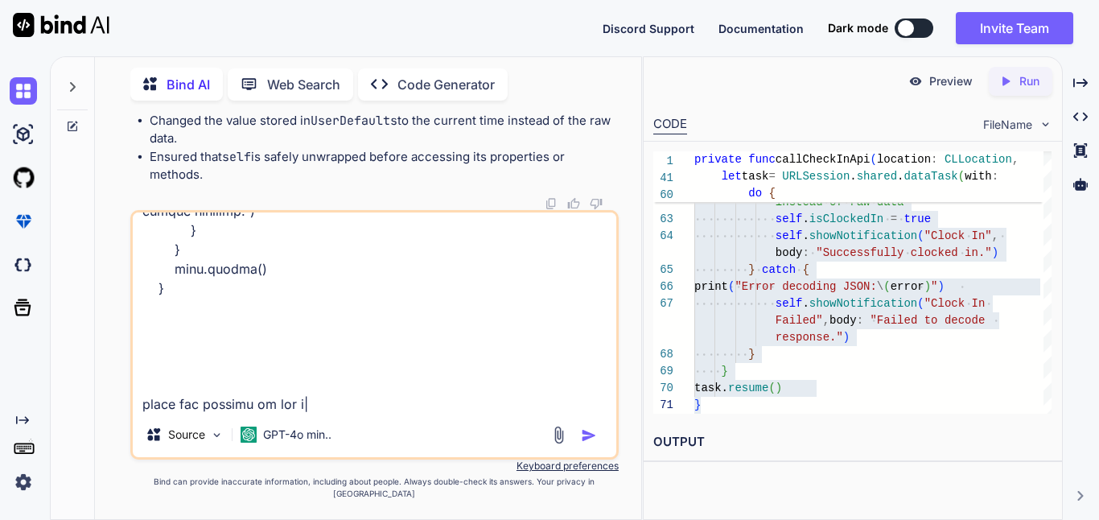
type textarea "private func callCheckInApi(location: CLLocation, locationID: Int) { let userDe…"
type textarea "x"
type textarea "private func callCheckInApi(location: CLLocation, locationID: Int) { let userDe…"
type textarea "x"
type textarea "private func callCheckInApi(location: CLLocation, locationID: Int) { let userDe…"
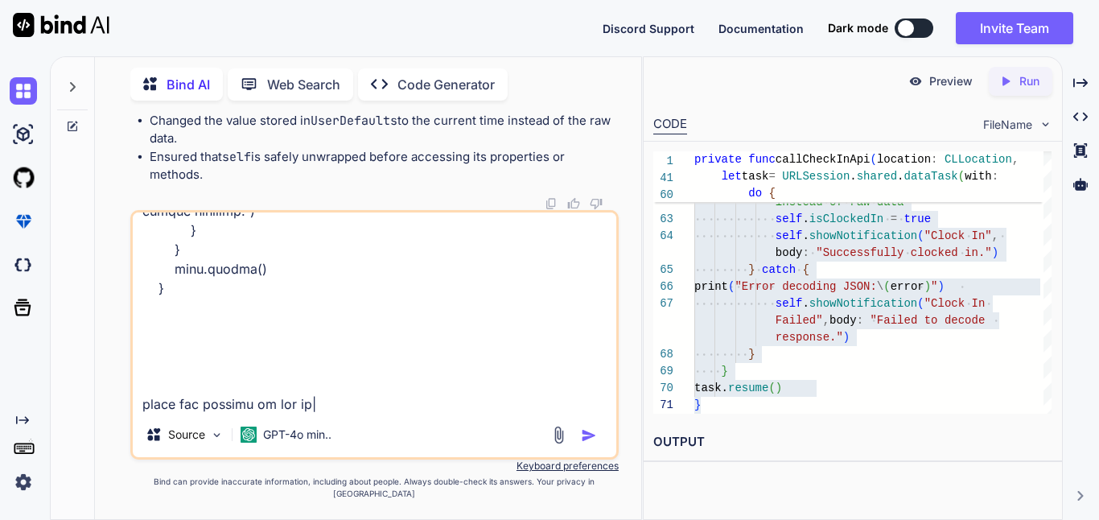
type textarea "x"
type textarea "private func callCheckInApi(location: CLLocation, locationID: Int) { let userDe…"
type textarea "x"
type textarea "private func callCheckInApi(location: CLLocation, locationID: Int) { let userDe…"
type textarea "x"
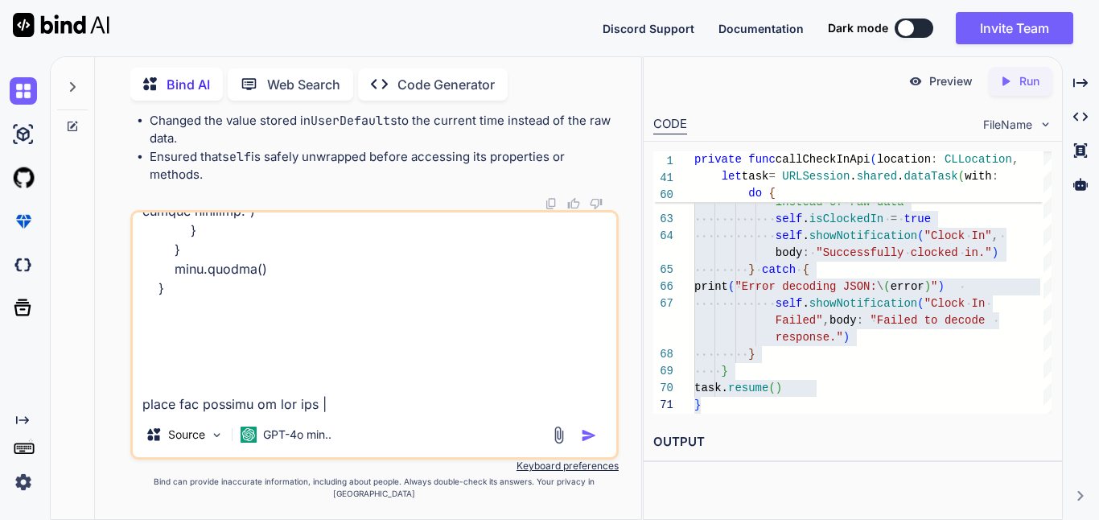
type textarea "private func callCheckInApi(location: CLLocation, locationID: Int) { let userDe…"
type textarea "x"
type textarea "private func callCheckInApi(location: CLLocation, locationID: Int) { let userDe…"
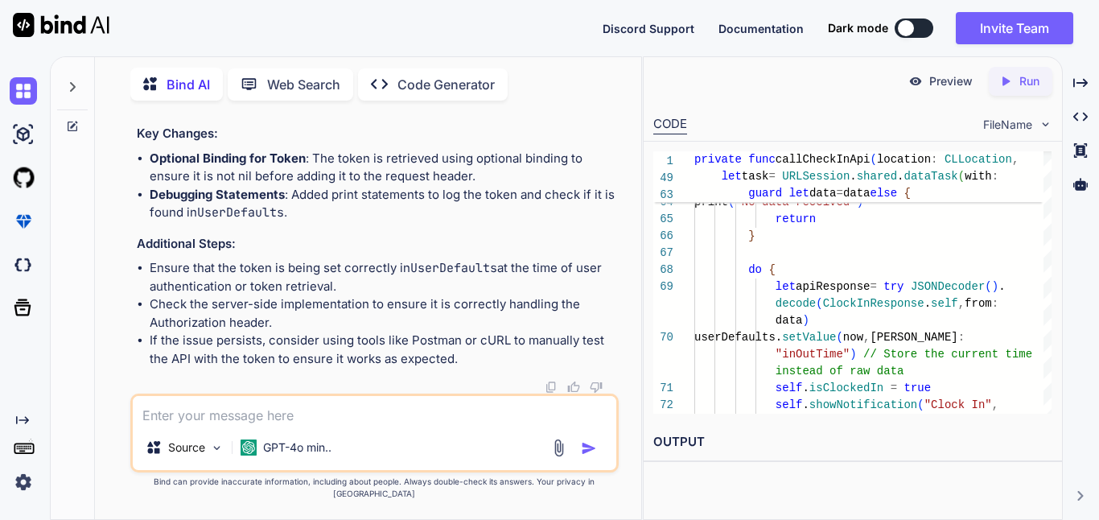
scroll to position [16387, 0]
drag, startPoint x: 191, startPoint y: 235, endPoint x: 143, endPoint y: 256, distance: 52.6
click at [263, 421] on textarea at bounding box center [374, 410] width 483 height 29
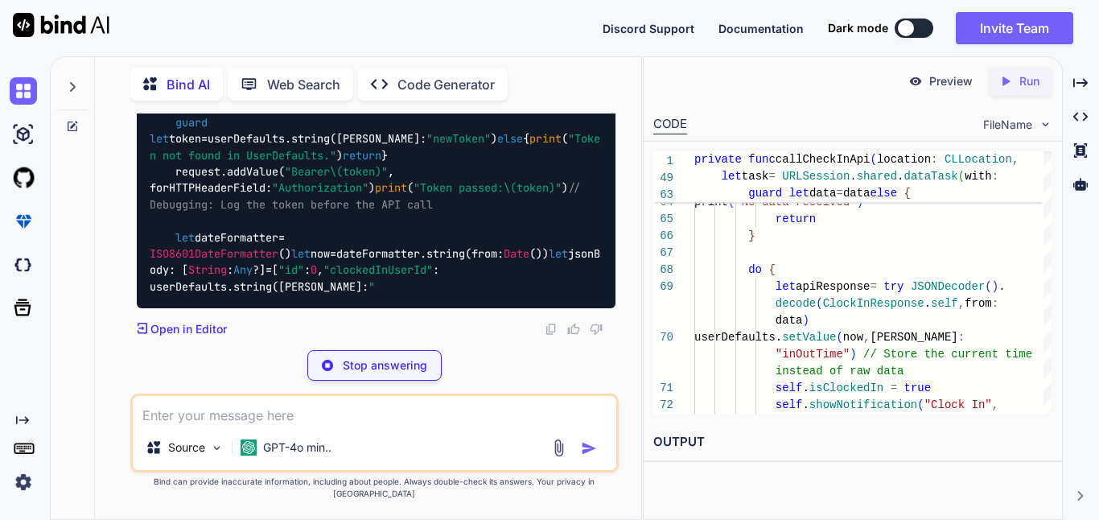
scroll to position [18908, 0]
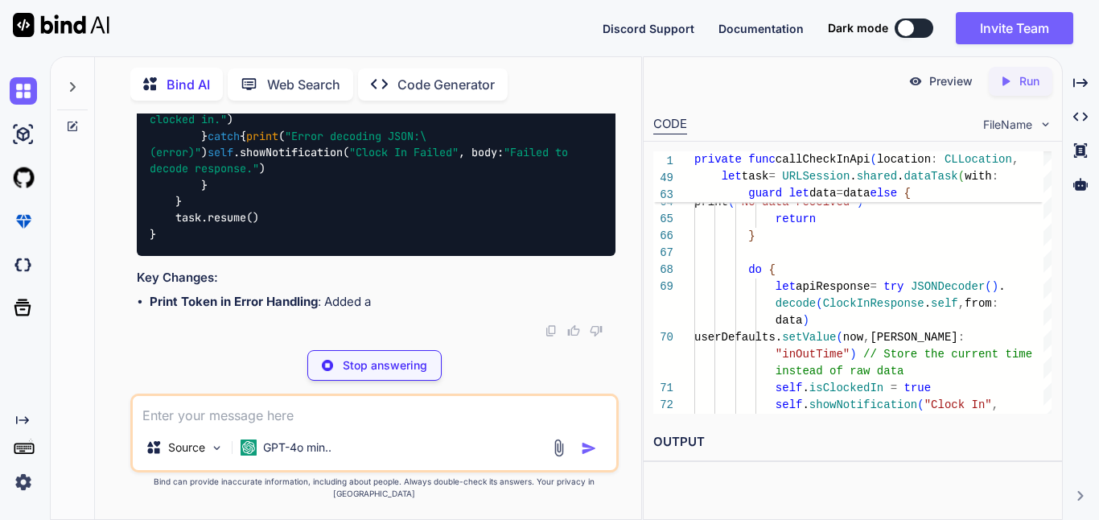
drag, startPoint x: 382, startPoint y: 183, endPoint x: 146, endPoint y: 183, distance: 235.6
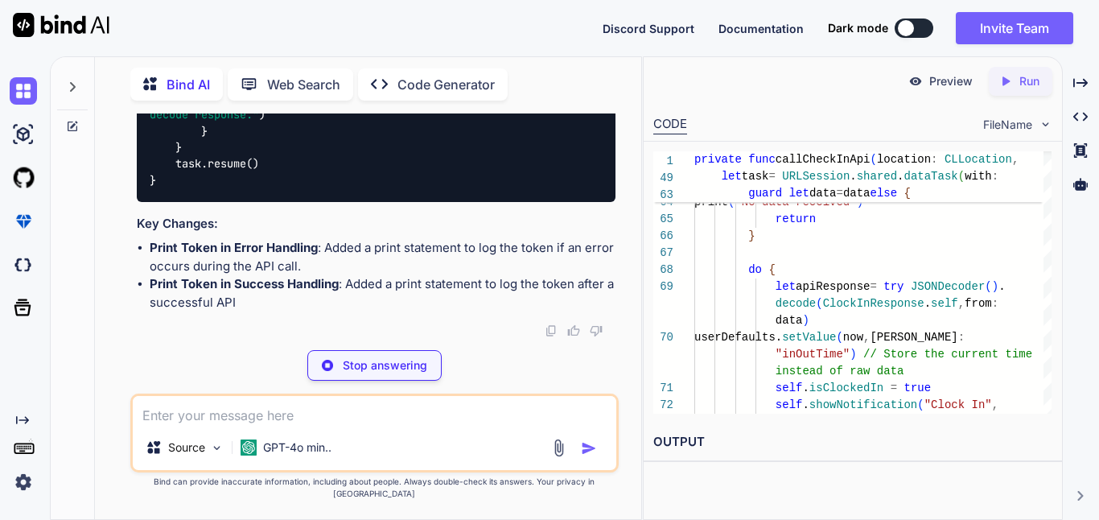
copy code "print ( "Token passed: \(token) " )"
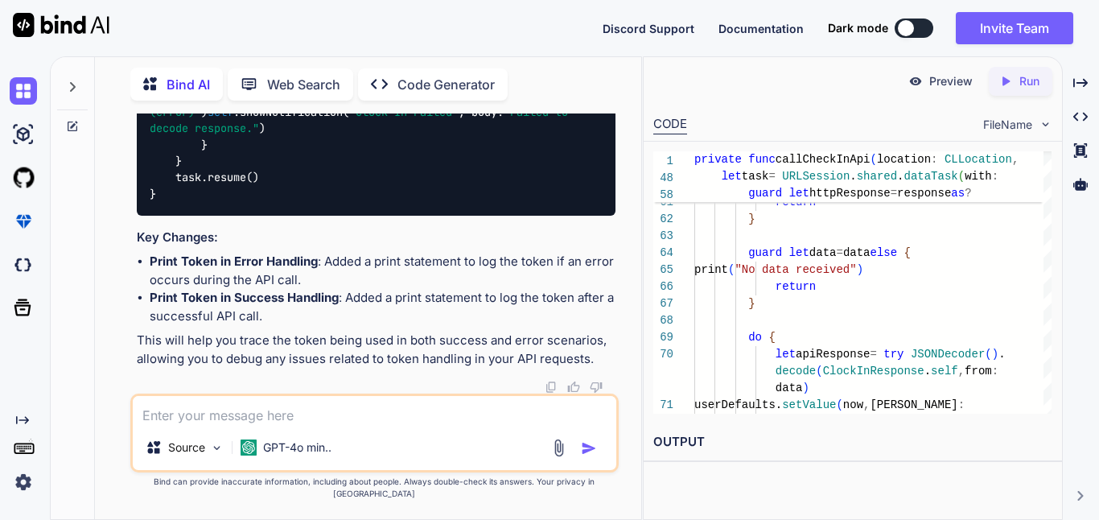
scroll to position [19286, 0]
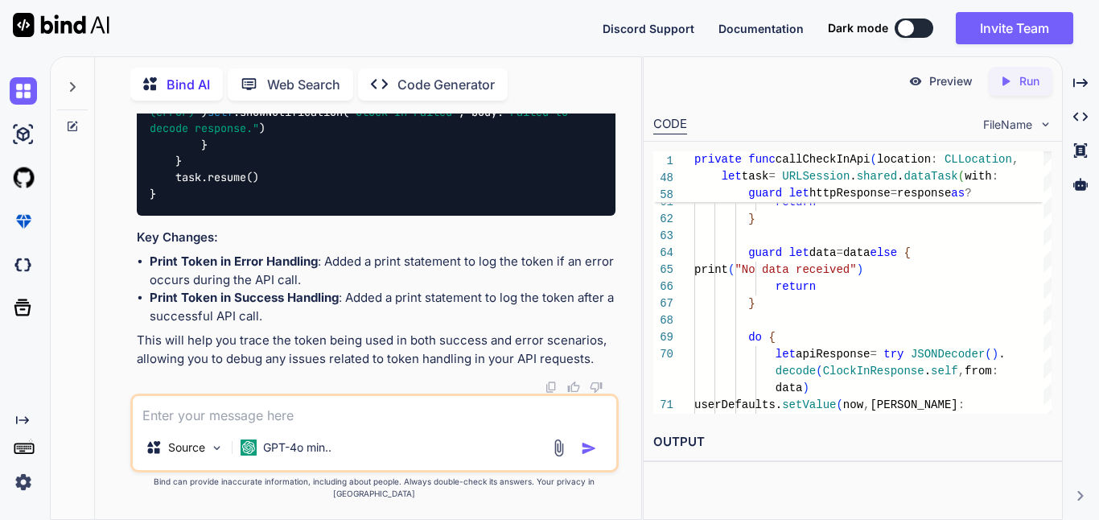
scroll to position [19369, 0]
drag, startPoint x: 228, startPoint y: 280, endPoint x: 479, endPoint y: 284, distance: 251.7
copy code "print ( "Token used in error: \(token) " )"
drag, startPoint x: 242, startPoint y: 343, endPoint x: 503, endPoint y: 343, distance: 261.4
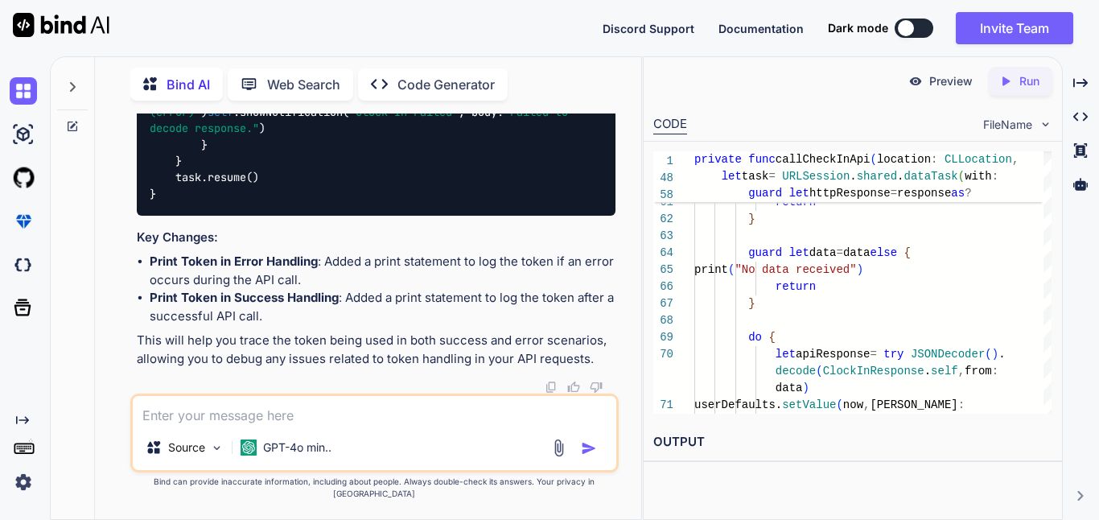
drag, startPoint x: 535, startPoint y: 342, endPoint x: 217, endPoint y: 348, distance: 317.7
copy code "print ( "Error: \(error.localizedDescription) " )"
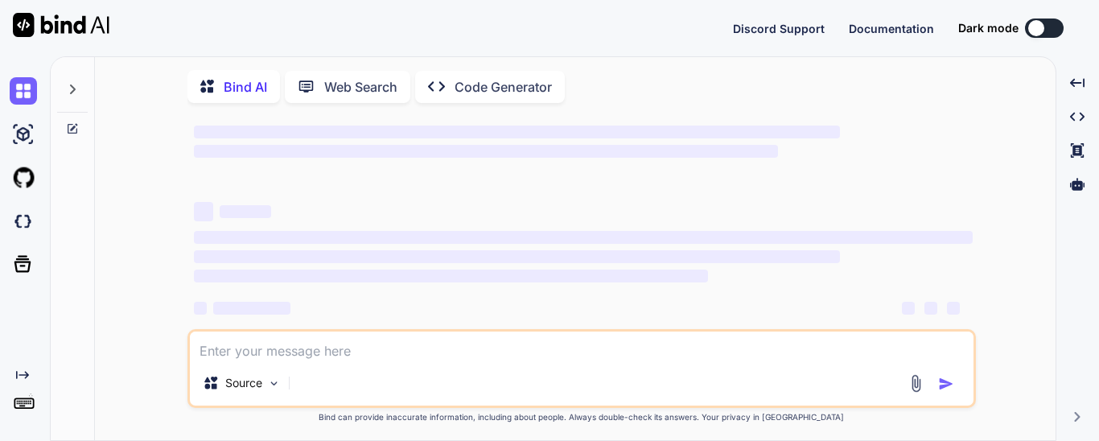
scroll to position [58, 0]
type textarea "x"
click at [291, 357] on textarea at bounding box center [581, 345] width 783 height 29
type textarea "c"
type textarea "x"
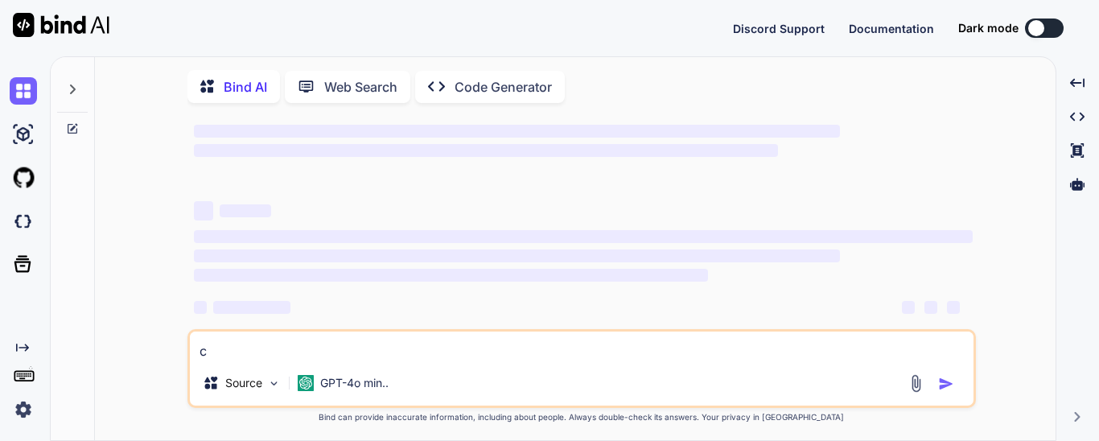
type textarea "ca"
type textarea "x"
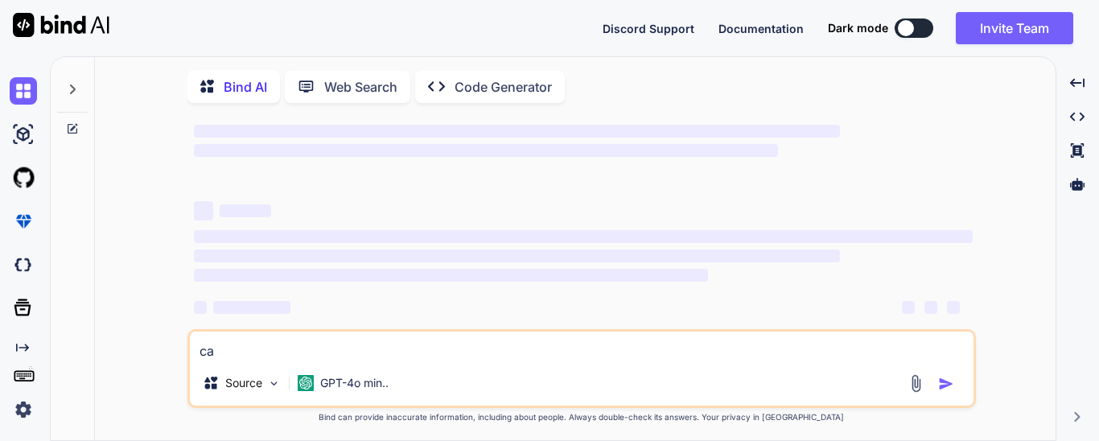
type textarea "can"
type textarea "x"
type textarea "cann"
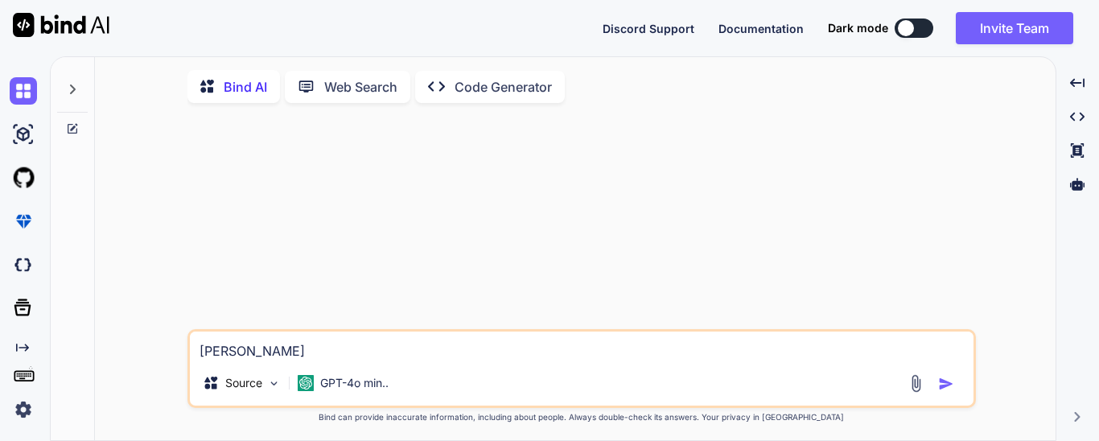
scroll to position [0, 0]
type textarea "x"
type textarea "canno"
type textarea "x"
type textarea "cannot"
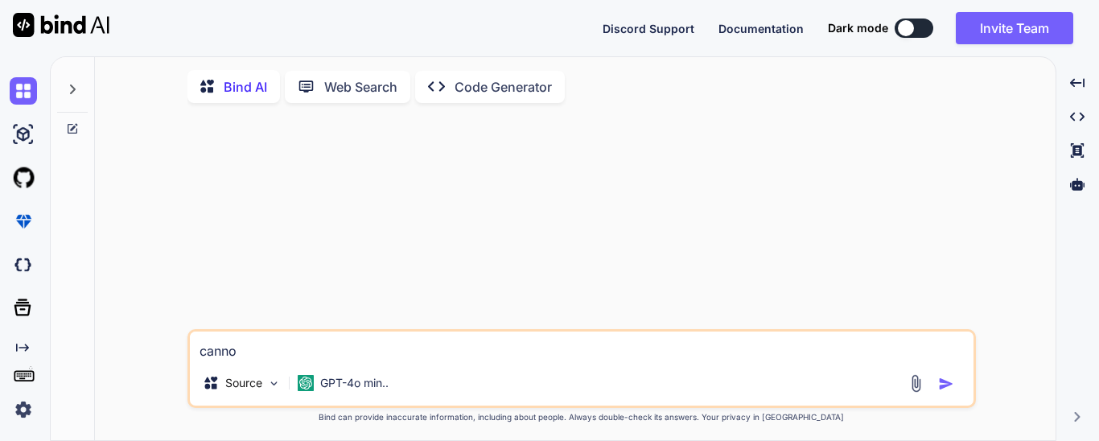
type textarea "x"
type textarea "cannot"
type textarea "x"
type textarea "cannot c"
type textarea "x"
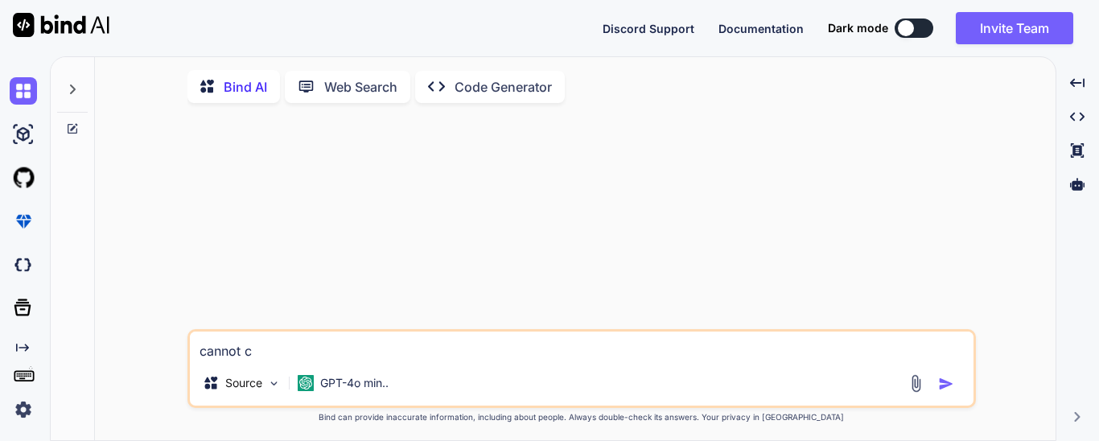
type textarea "cannot"
type textarea "x"
type textarea "cannot i"
type textarea "x"
type textarea "cannot i"
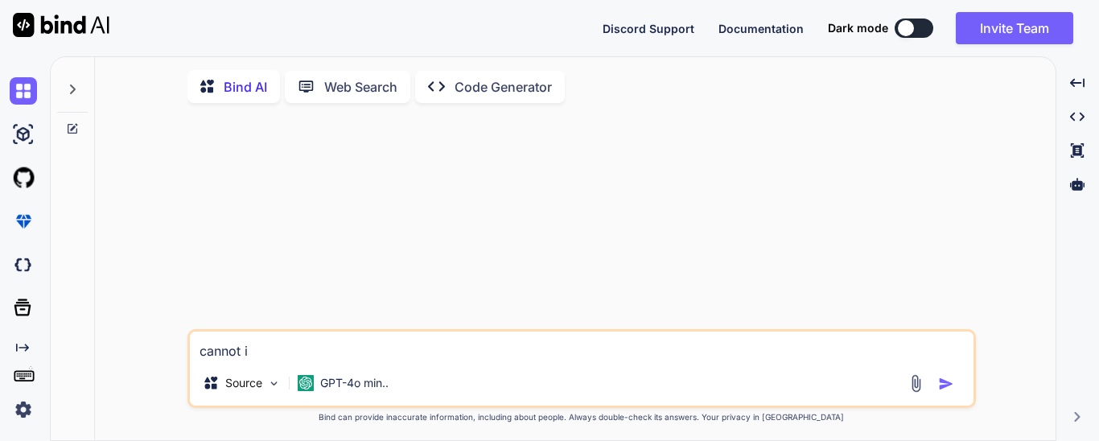
type textarea "x"
type textarea "cannot i u"
type textarea "x"
type textarea "cannot i us"
type textarea "x"
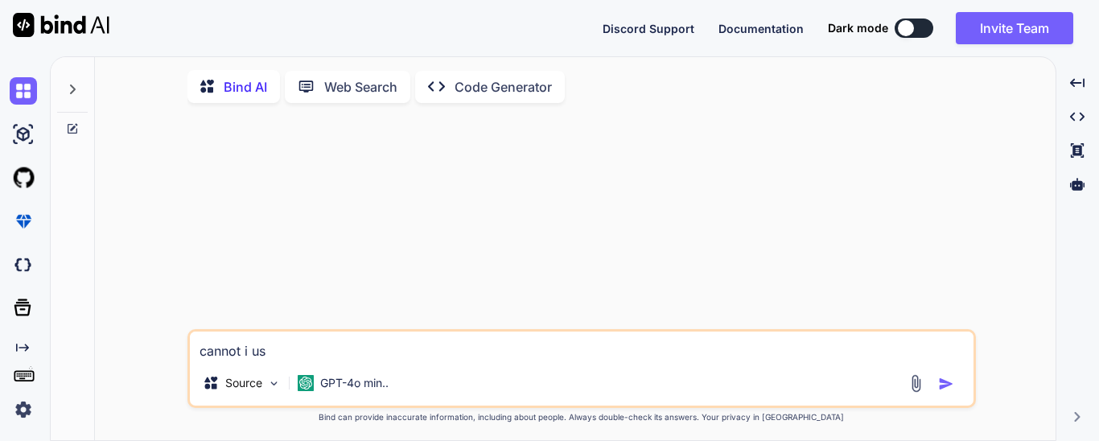
type textarea "cannot i use"
type textarea "x"
type textarea "cannot i use"
type textarea "x"
type textarea "cannot i use r"
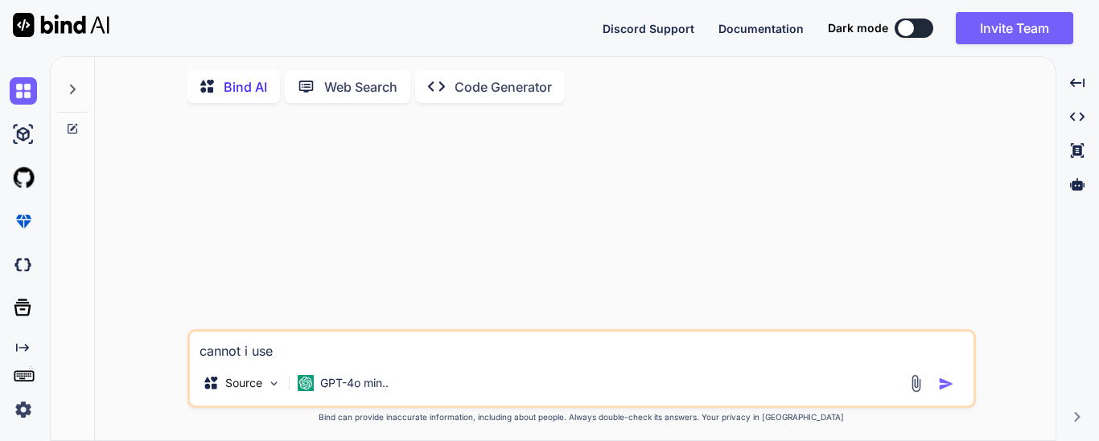
type textarea "x"
type textarea "cannot i use re"
type textarea "x"
type textarea "cannot i use res"
type textarea "x"
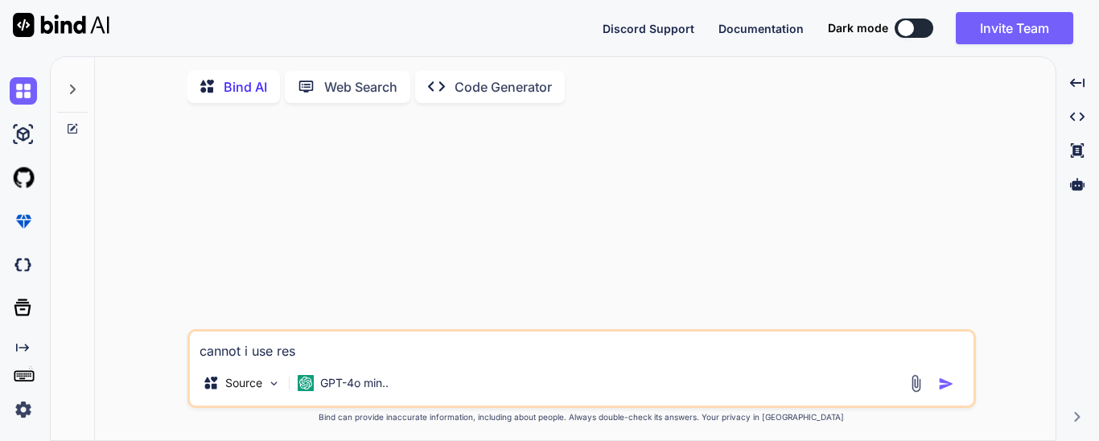
type textarea "cannot i use resp"
type textarea "x"
type textarea "cannot i use respo"
type textarea "x"
type textarea "cannot i use respos"
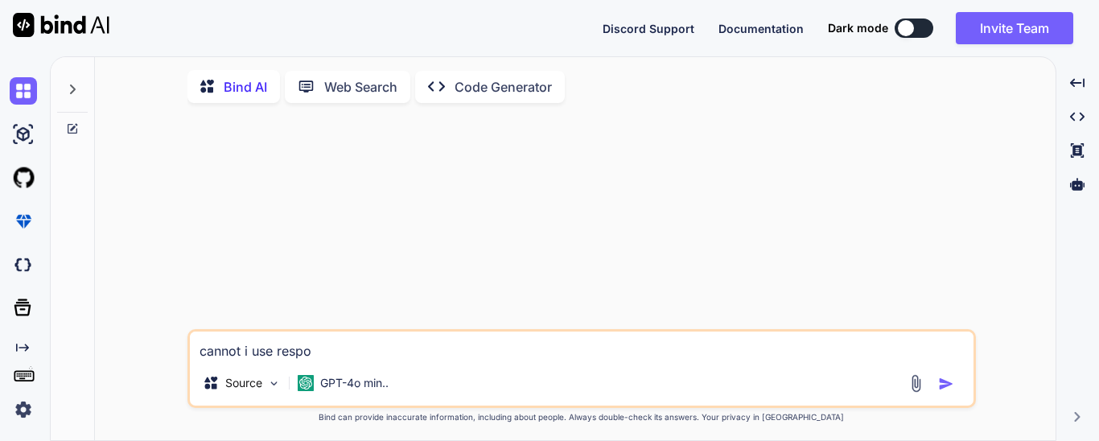
type textarea "x"
type textarea "cannot i use respose"
type textarea "x"
type textarea "cannot i use respos"
type textarea "x"
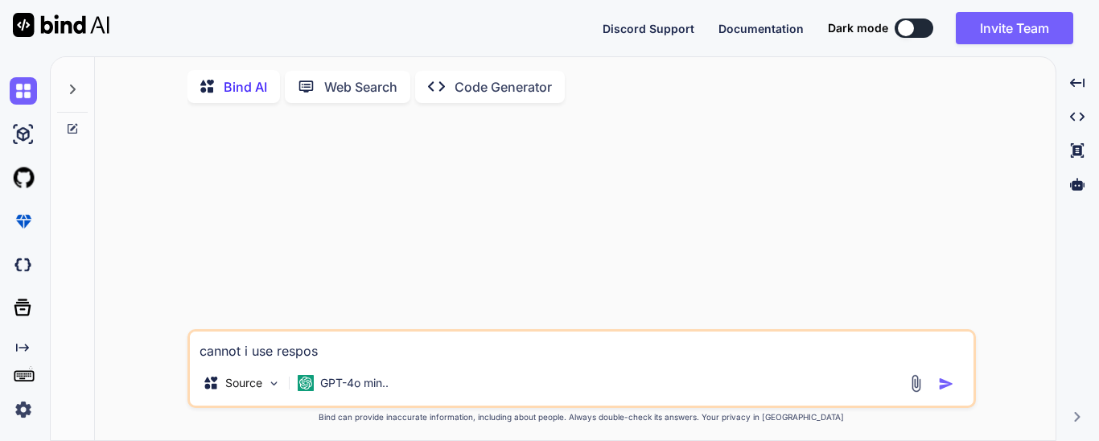
type textarea "cannot i use respo"
type textarea "x"
type textarea "cannot i use respon"
type textarea "x"
type textarea "cannot i use respons"
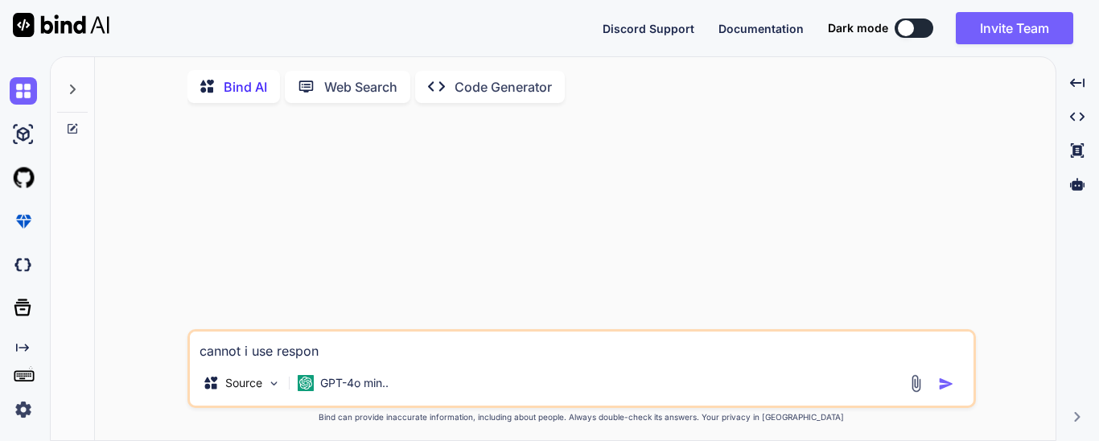
type textarea "x"
type textarea "cannot i use response"
type textarea "x"
type textarea "cannot i use response."
type textarea "x"
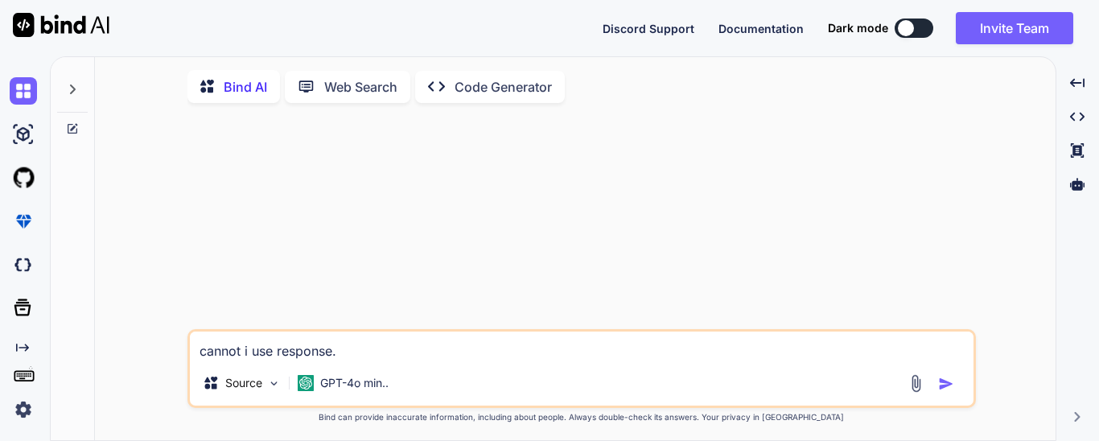
type textarea "cannot i use response.h"
type textarea "x"
type textarea "cannot i use response.he"
type textarea "x"
type textarea "cannot i use response.hea"
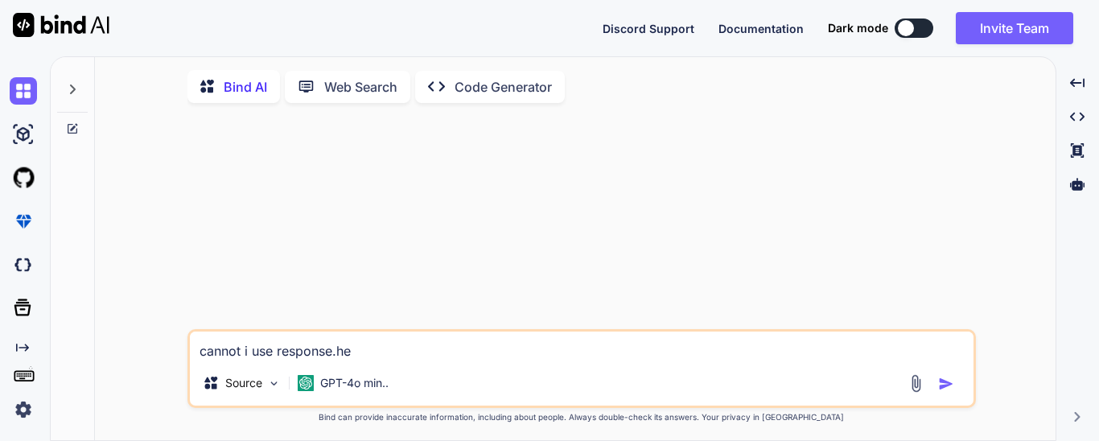
type textarea "x"
type textarea "cannot i use response.head"
type textarea "x"
type textarea "cannot i use response.heade"
type textarea "x"
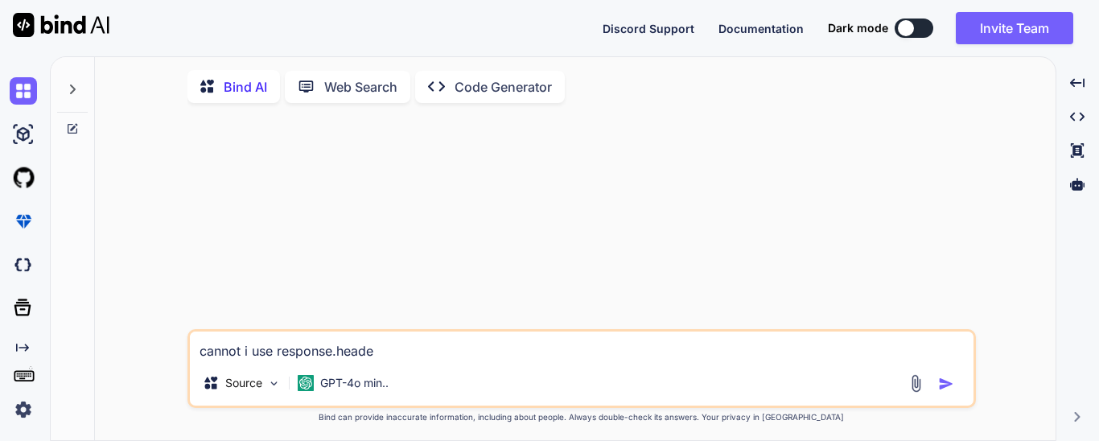
type textarea "cannot i use response.header"
type textarea "x"
type textarea "cannot i use response.header"
type textarea "x"
type textarea "cannot i use response.header o"
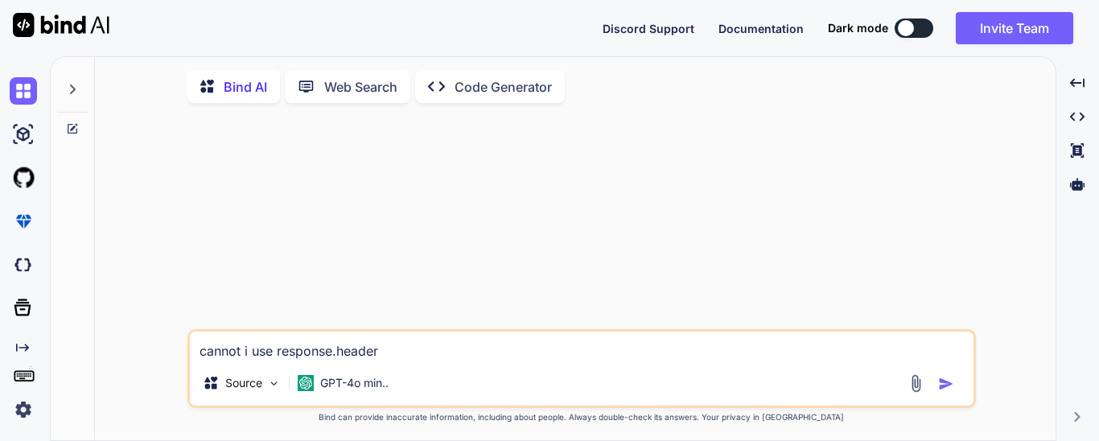
type textarea "x"
type textarea "cannot i use response.header or"
type textarea "x"
type textarea "cannot i use response.header or"
type textarea "x"
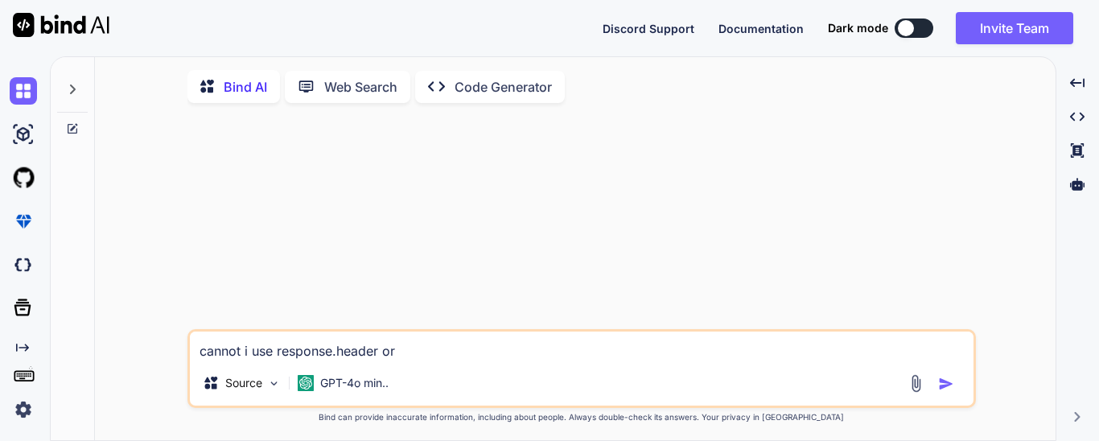
type textarea "cannot i use response.header or r"
type textarea "x"
type textarea "cannot i use response.header or re"
type textarea "x"
type textarea "cannot i use response.header or res"
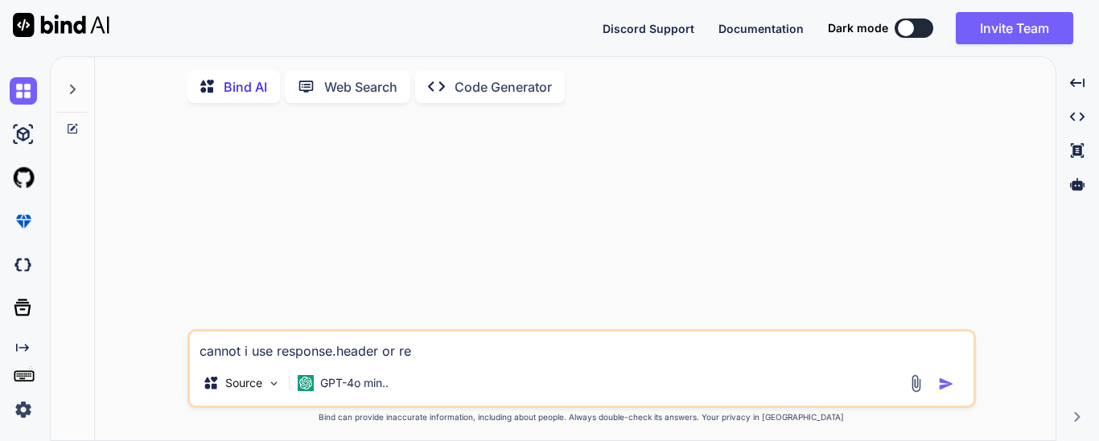
type textarea "x"
type textarea "cannot i use response.header or resp"
type textarea "x"
type textarea "cannot i use response.header or respo"
type textarea "x"
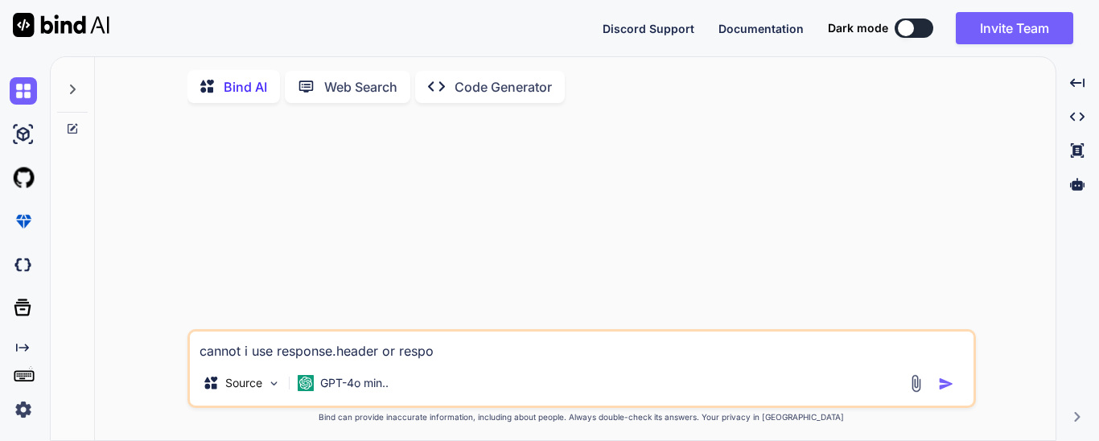
type textarea "cannot i use response.header or respon"
type textarea "x"
type textarea "cannot i use response.header or respons"
type textarea "x"
type textarea "cannot i use response.header or response"
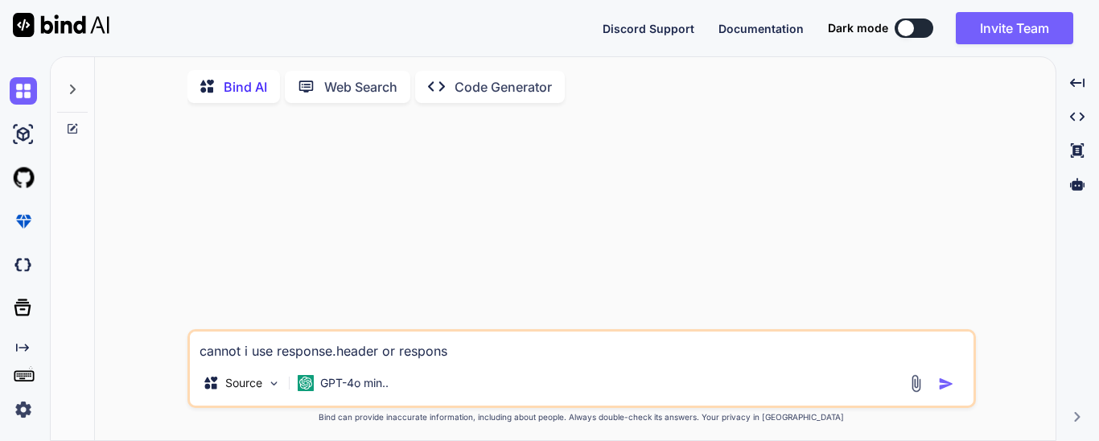
type textarea "x"
type textarea "cannot i use response.header or response"
type textarea "x"
type textarea "cannot i use response.header or response i"
type textarea "x"
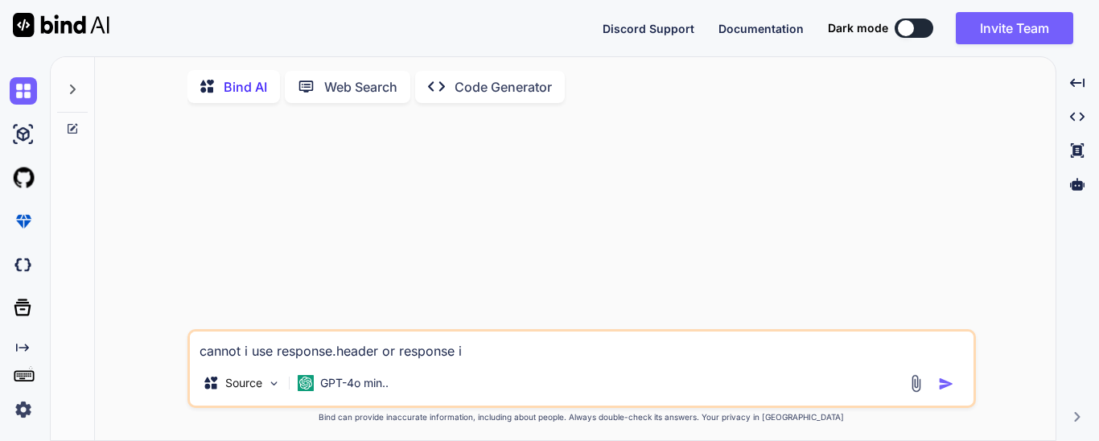
type textarea "cannot i use response.header or response i"
type textarea "x"
type textarea "cannot i use response.header or response i s"
type textarea "x"
type textarea "cannot i use response.header or response i st"
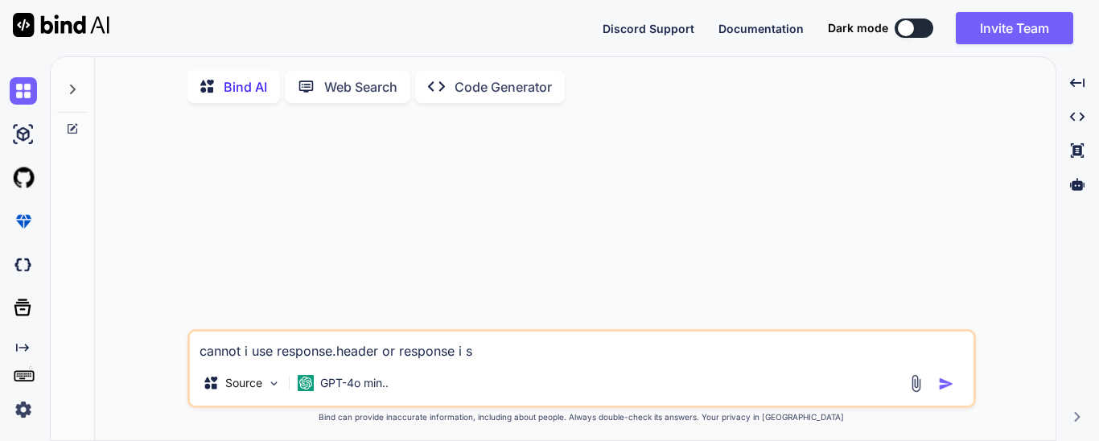
type textarea "x"
type textarea "cannot i use response.header or response i sta"
type textarea "x"
type textarea "cannot i use response.header or response i stat"
type textarea "x"
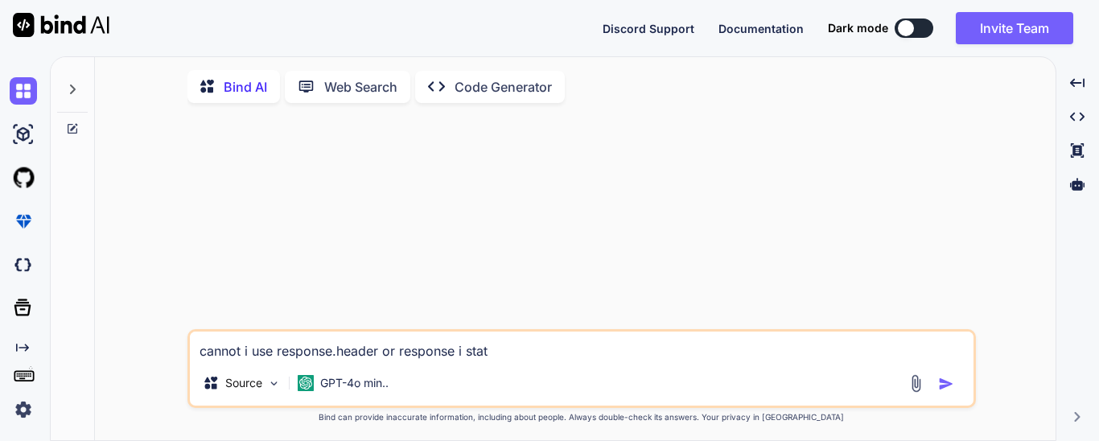
type textarea "cannot i use response.header or response i statu"
type textarea "x"
type textarea "cannot i use response.header or response i status"
type textarea "x"
type textarea "cannot i use response.header or response i status"
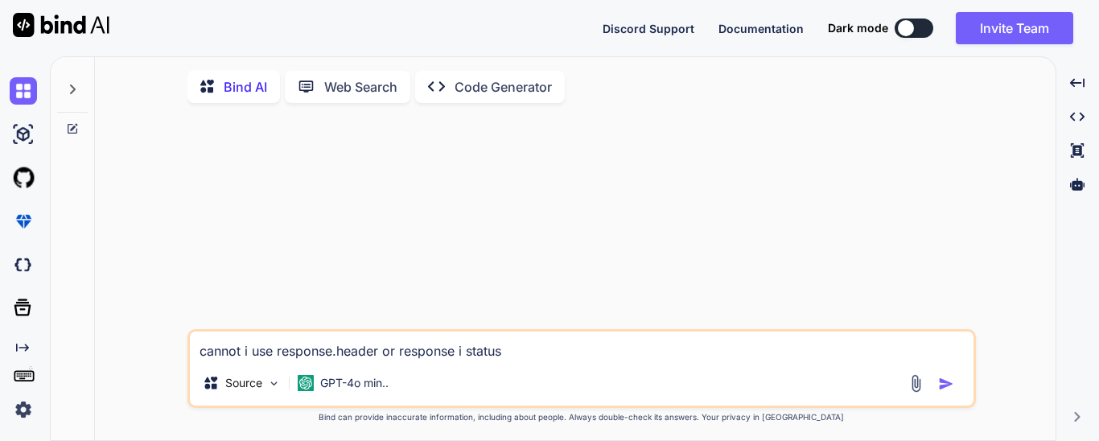
type textarea "x"
type textarea "cannot i use response.header or response i status c"
type textarea "x"
type textarea "cannot i use response.header or response i status co"
type textarea "x"
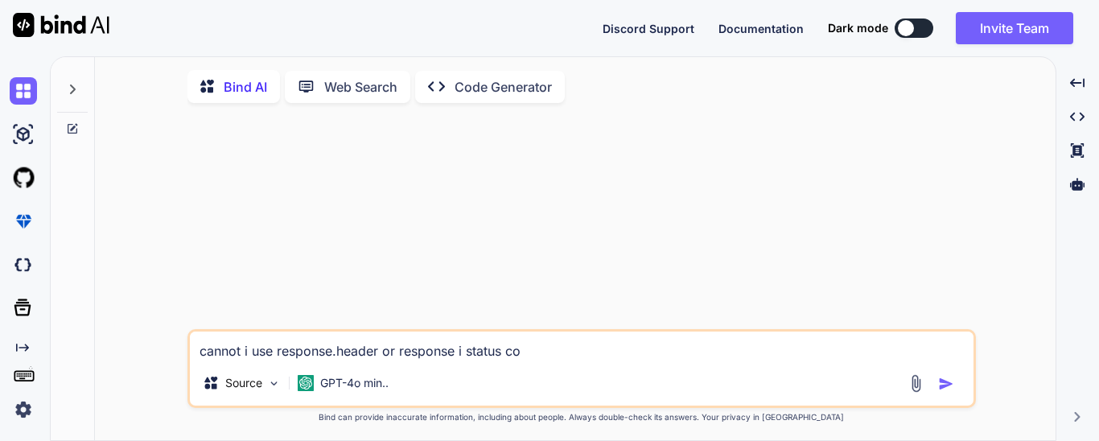
type textarea "cannot i use response.header or response i status cod"
type textarea "x"
type textarea "cannot i use response.header or response i status code"
type textarea "x"
type textarea "cannot i use response.header or response i status code"
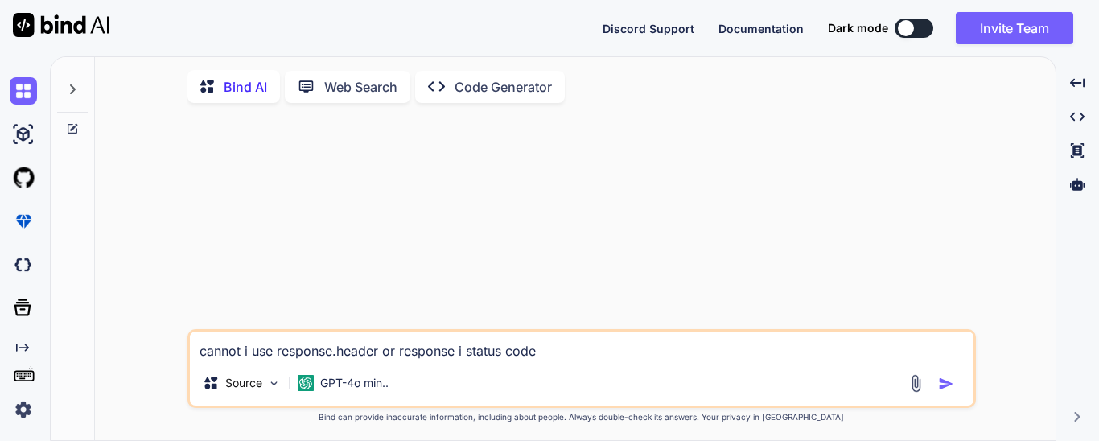
click at [71, 94] on icon at bounding box center [72, 89] width 13 height 13
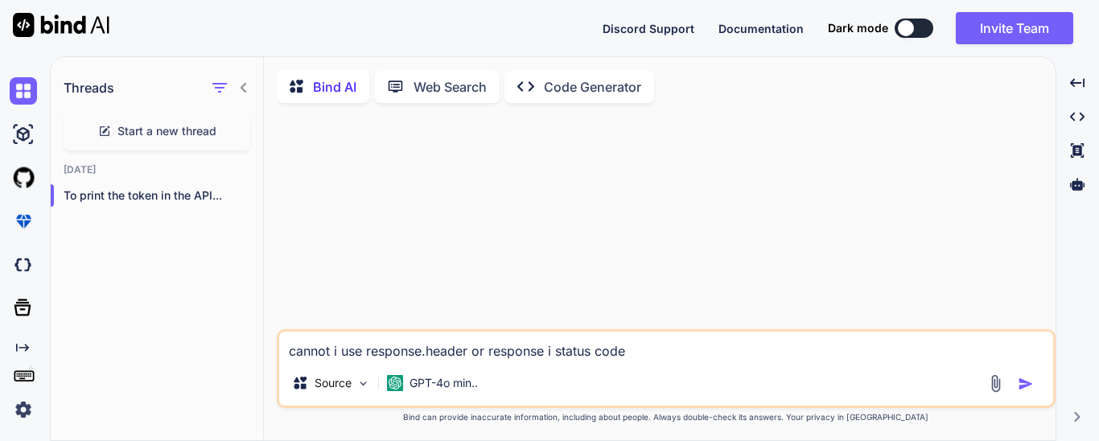
drag, startPoint x: 651, startPoint y: 354, endPoint x: 273, endPoint y: 351, distance: 377.2
click at [273, 351] on div "Bind AI Web Search Created with Pixso. Code Generator cannot i use response.hea…" at bounding box center [659, 253] width 791 height 379
click at [183, 197] on p "To print the token in the API..." at bounding box center [163, 195] width 199 height 16
click at [168, 188] on p "To print the token in the API..." at bounding box center [163, 195] width 199 height 16
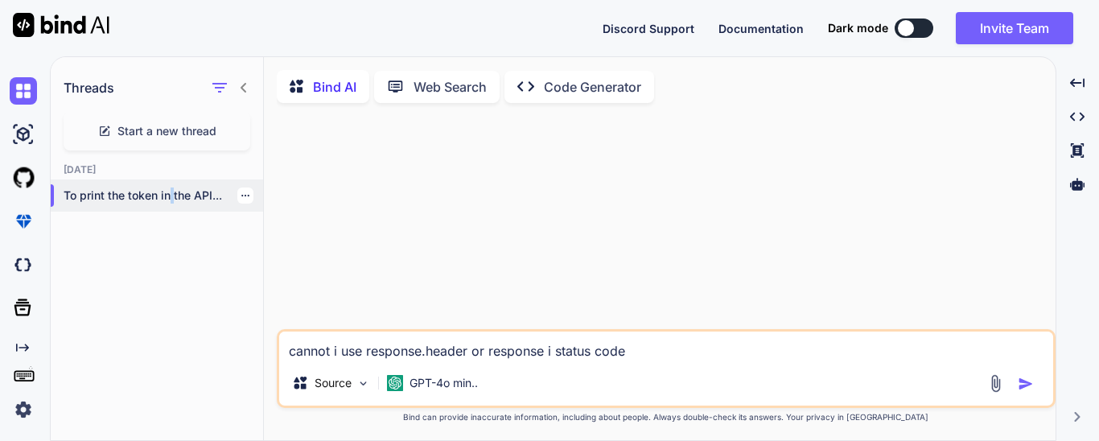
click at [167, 187] on p "To print the token in the API..." at bounding box center [163, 195] width 199 height 16
click at [175, 191] on p "To print the token in the API..." at bounding box center [163, 195] width 199 height 16
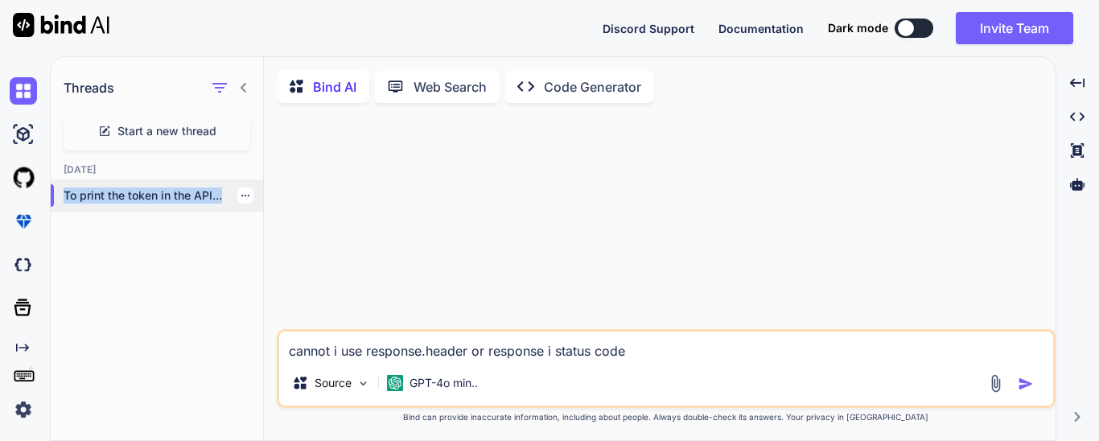
click at [175, 191] on p "To print the token in the API..." at bounding box center [163, 195] width 199 height 16
click at [175, 192] on p "To print the token in the API..." at bounding box center [163, 195] width 199 height 16
click at [240, 194] on icon "button" at bounding box center [245, 196] width 10 height 10
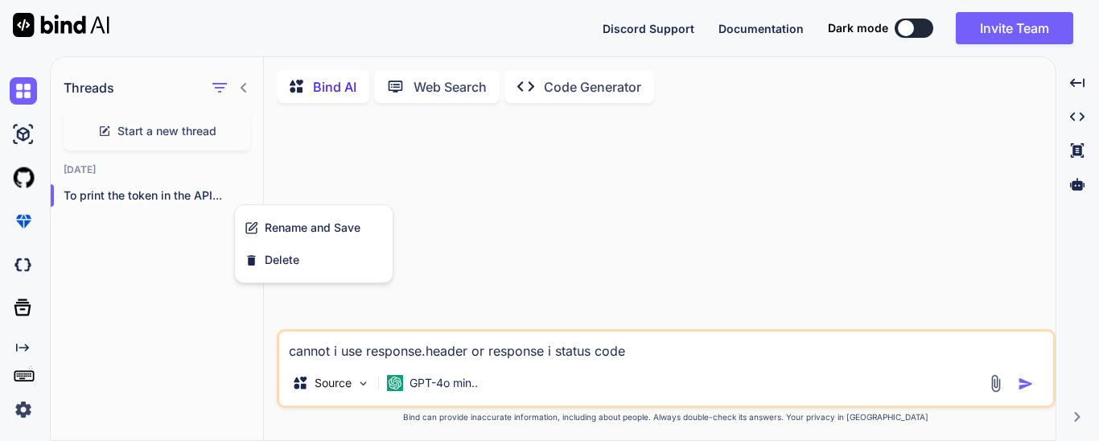
click at [340, 178] on div at bounding box center [667, 222] width 775 height 213
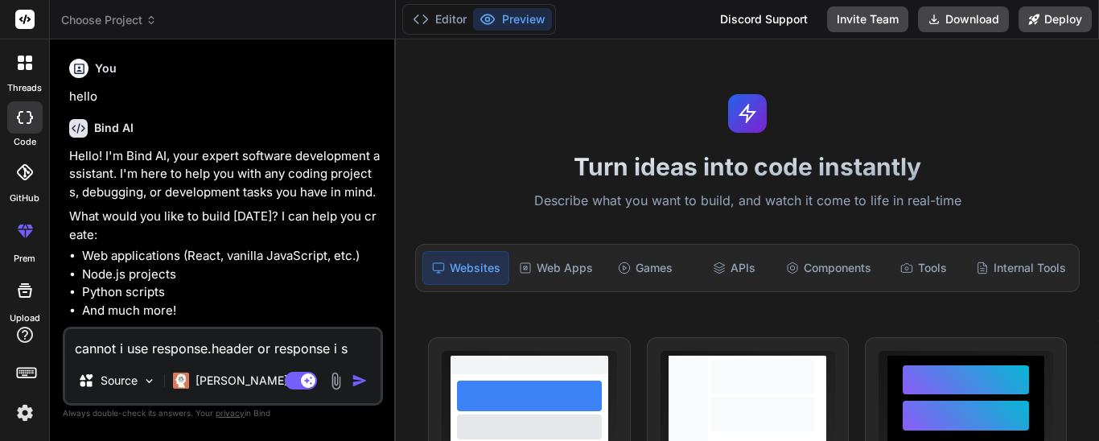
type textarea "x"
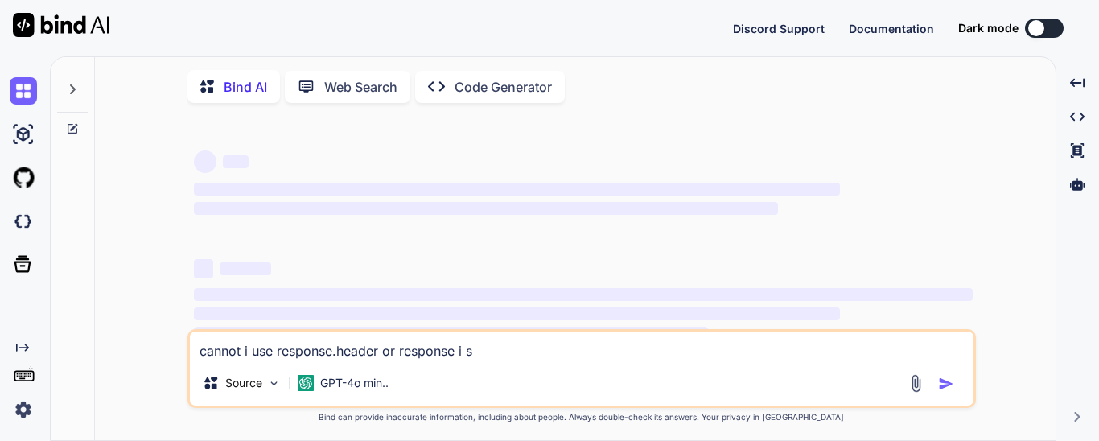
scroll to position [72, 0]
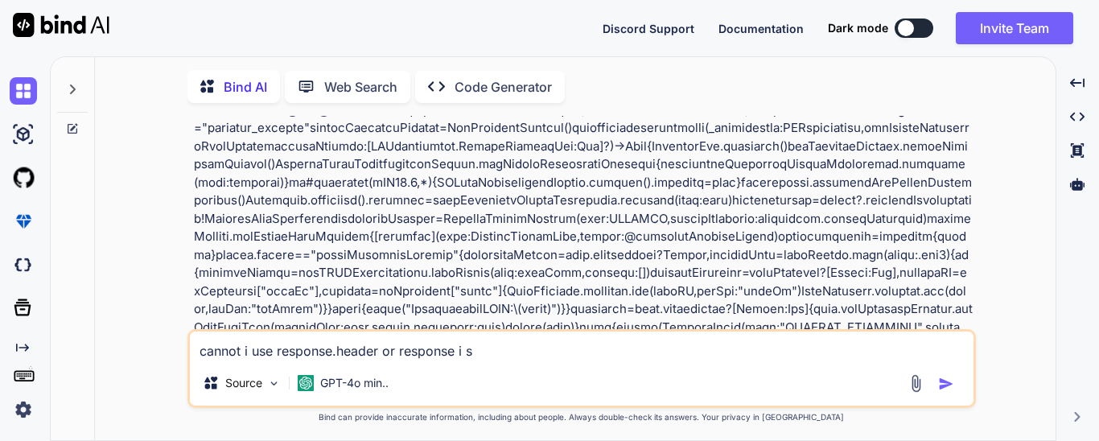
type textarea "x"
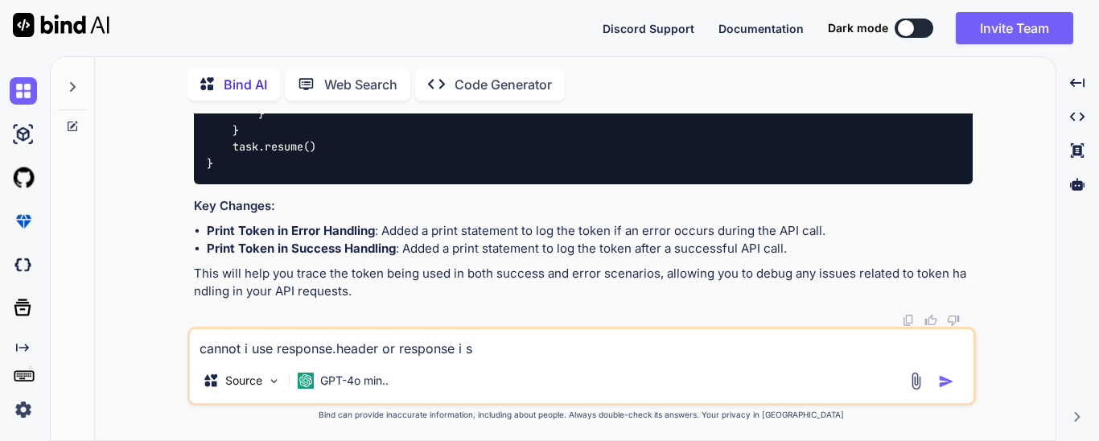
scroll to position [16095, 0]
drag, startPoint x: 487, startPoint y: 348, endPoint x: 345, endPoint y: 347, distance: 141.5
click at [476, 348] on textarea "cannot i use response.header or response i s" at bounding box center [581, 343] width 783 height 29
drag, startPoint x: 212, startPoint y: 347, endPoint x: 264, endPoint y: 347, distance: 52.3
click at [167, 347] on div "You Bind AI The provided code is a Swift implementation for an iOS application …" at bounding box center [581, 276] width 947 height 327
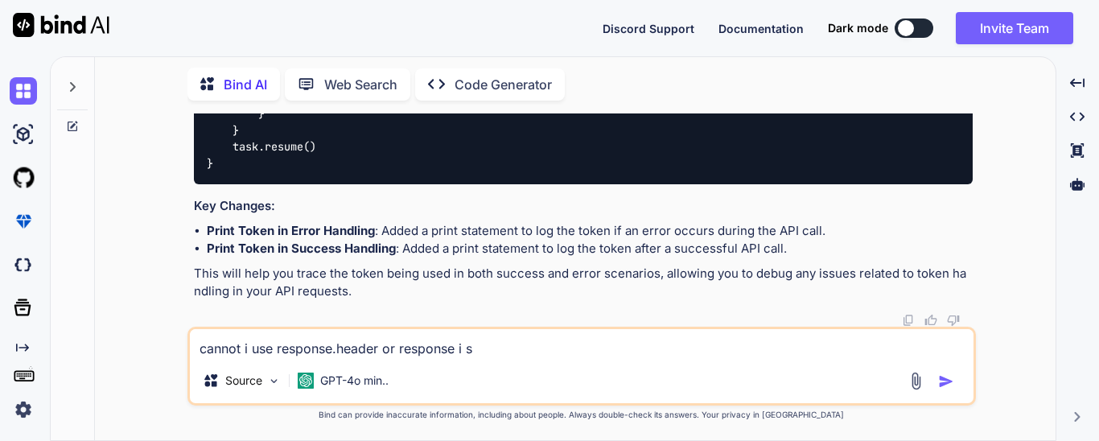
click at [329, 347] on textarea "cannot i use response.header or response i s" at bounding box center [581, 343] width 783 height 29
type textarea "cannot i use response.header or response i status code"
type textarea "x"
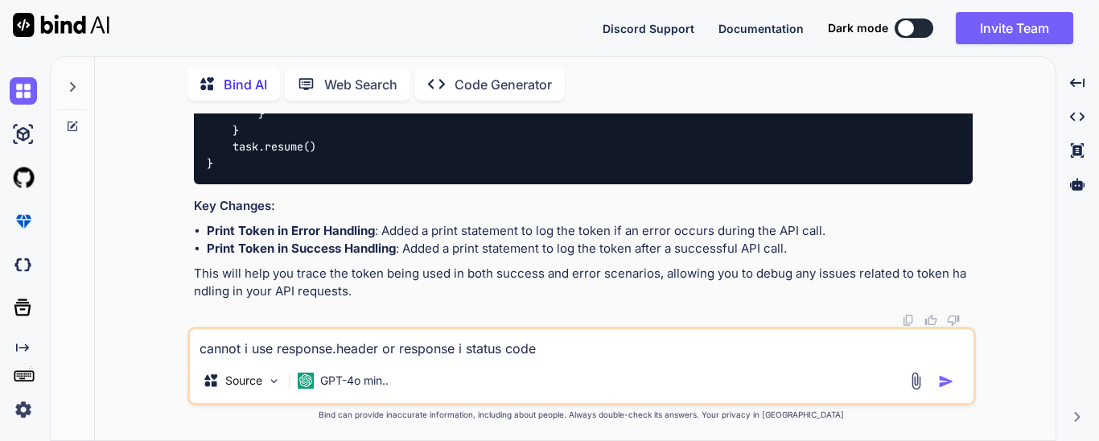
type textarea "cannot i use response.header or response i status code"
click at [946, 378] on img "button" at bounding box center [946, 381] width 16 height 16
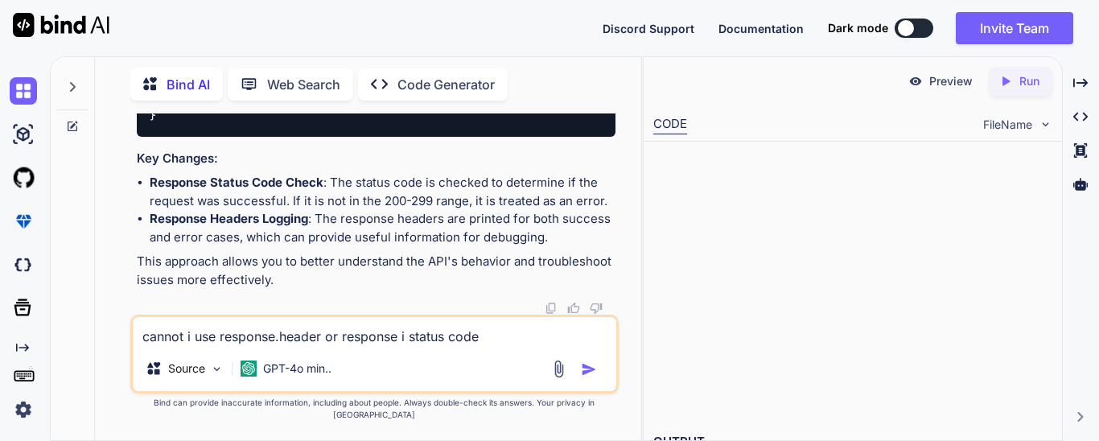
scroll to position [21712, 0]
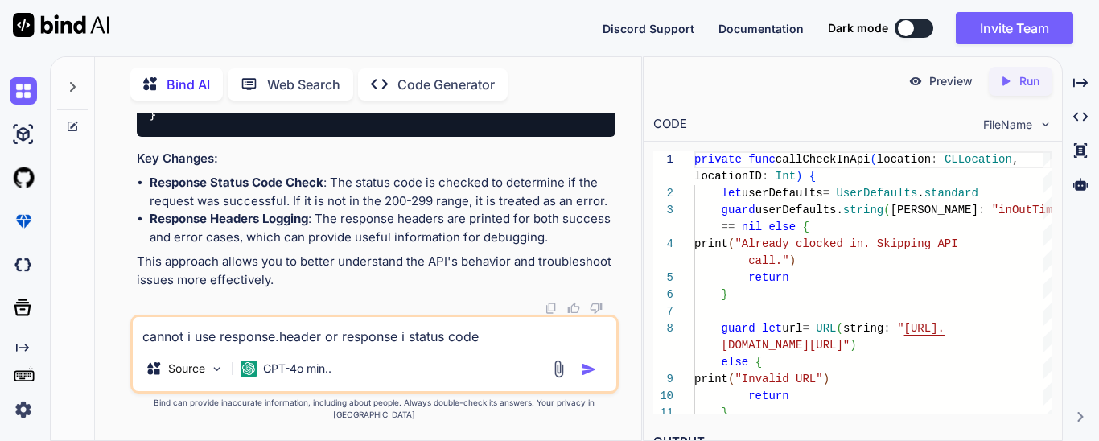
type textarea "x"
drag, startPoint x: 361, startPoint y: 256, endPoint x: 228, endPoint y: 225, distance: 137.0
copy code "print ( "Success! Status code: \(httpResponse.statusCode) " ) print ( "Response…"
